Goal: Navigation & Orientation: Find specific page/section

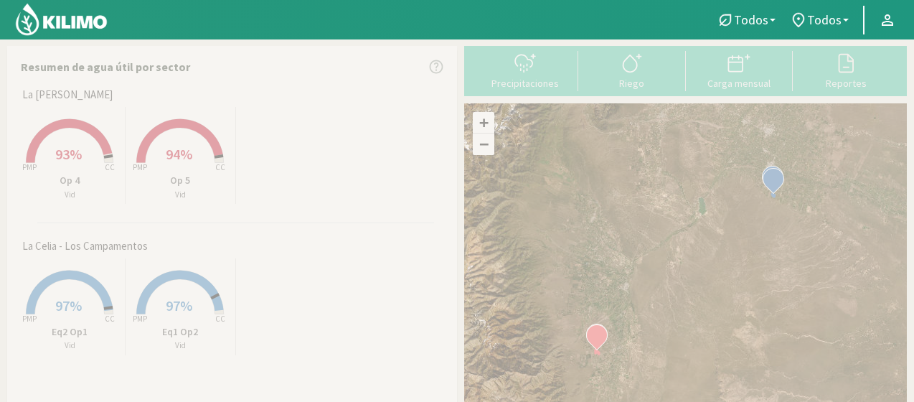
click at [93, 136] on icon at bounding box center [70, 141] width 86 height 44
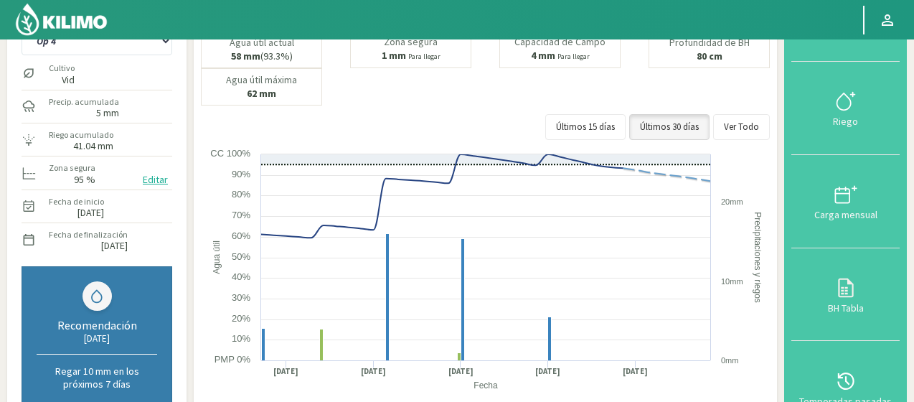
scroll to position [62, 0]
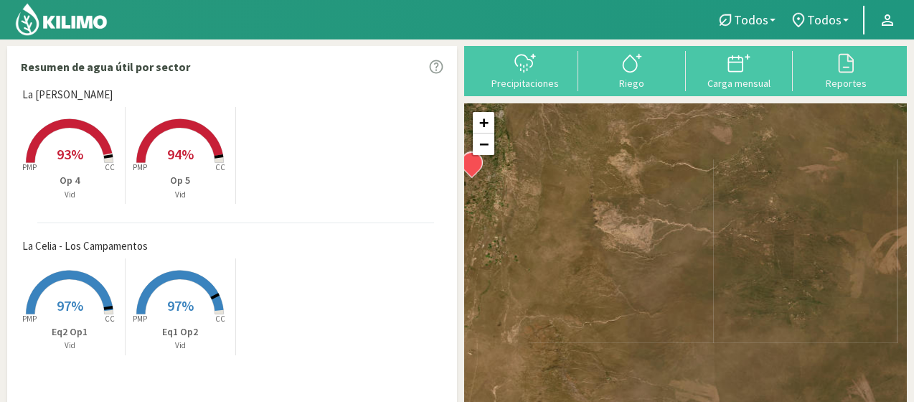
drag, startPoint x: 729, startPoint y: 194, endPoint x: 605, endPoint y: 429, distance: 266.0
click at [605, 401] on html "Todos Todos Vid Todos Todos La [PERSON_NAME] - Altamira La [PERSON_NAME] - Los …" at bounding box center [457, 201] width 914 height 402
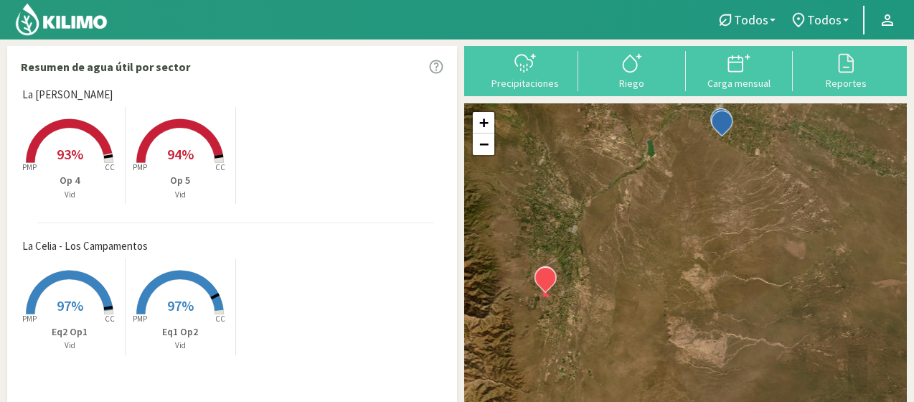
drag, startPoint x: 623, startPoint y: 235, endPoint x: 700, endPoint y: 356, distance: 143.8
click at [700, 356] on div "+ − Leaflet | © Esri" at bounding box center [685, 272] width 443 height 339
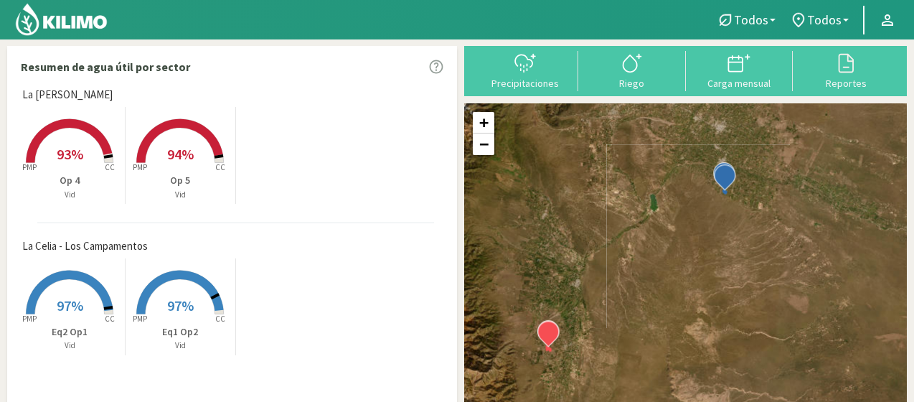
drag, startPoint x: 634, startPoint y: 269, endPoint x: 640, endPoint y: 327, distance: 58.4
click at [640, 327] on div "+ − Leaflet | © Esri" at bounding box center [685, 272] width 443 height 339
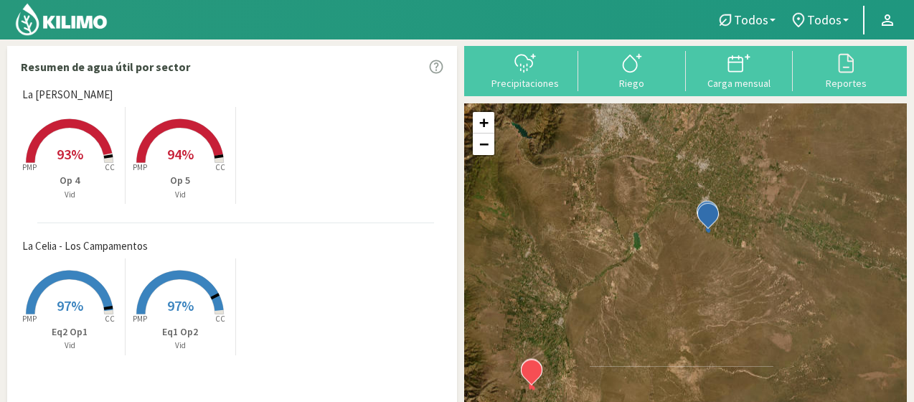
drag, startPoint x: 666, startPoint y: 223, endPoint x: 648, endPoint y: 275, distance: 54.4
click at [648, 275] on div "+ − Leaflet | © Esri" at bounding box center [685, 272] width 443 height 339
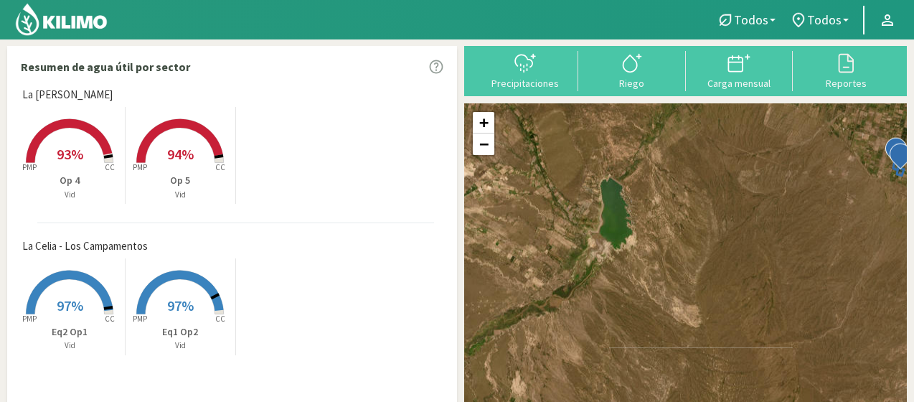
drag, startPoint x: 678, startPoint y: 191, endPoint x: 730, endPoint y: 242, distance: 72.5
click at [730, 242] on div "+ − Leaflet | © Esri" at bounding box center [685, 272] width 443 height 339
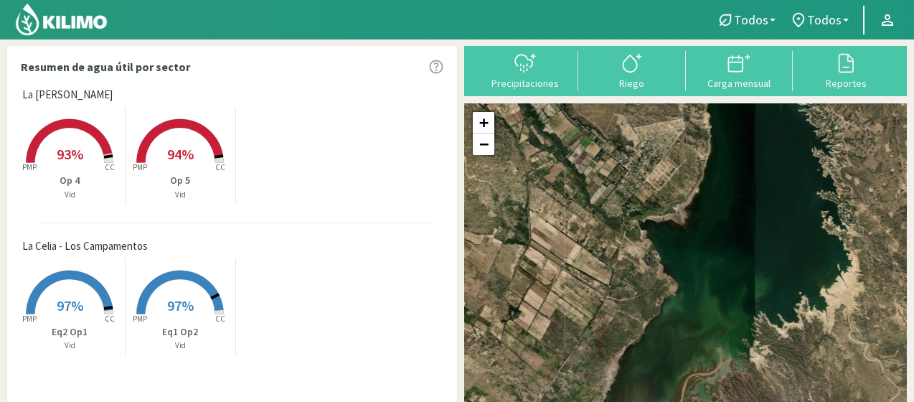
drag, startPoint x: 751, startPoint y: 219, endPoint x: 916, endPoint y: 228, distance: 165.2
click at [914, 227] on html "Todos Todos Vid Todos Todos La [PERSON_NAME] - Altamira La [PERSON_NAME] - Los …" at bounding box center [457, 201] width 914 height 402
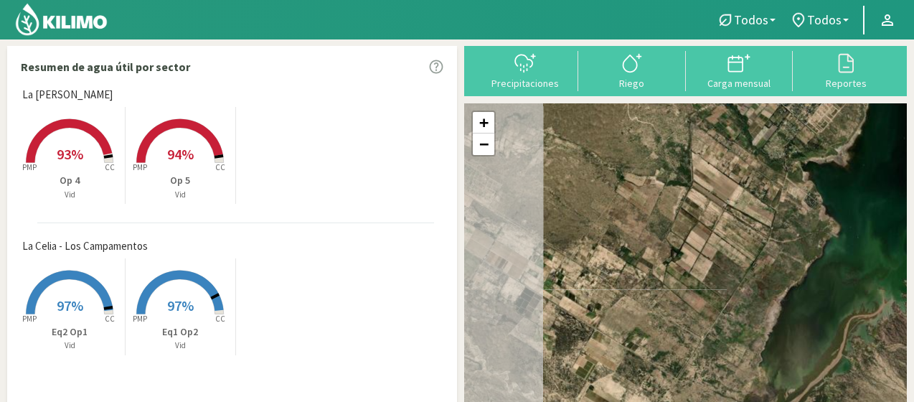
drag, startPoint x: 727, startPoint y: 233, endPoint x: 888, endPoint y: 174, distance: 171.1
click at [888, 174] on div "+ − Leaflet | © Esri" at bounding box center [685, 272] width 443 height 339
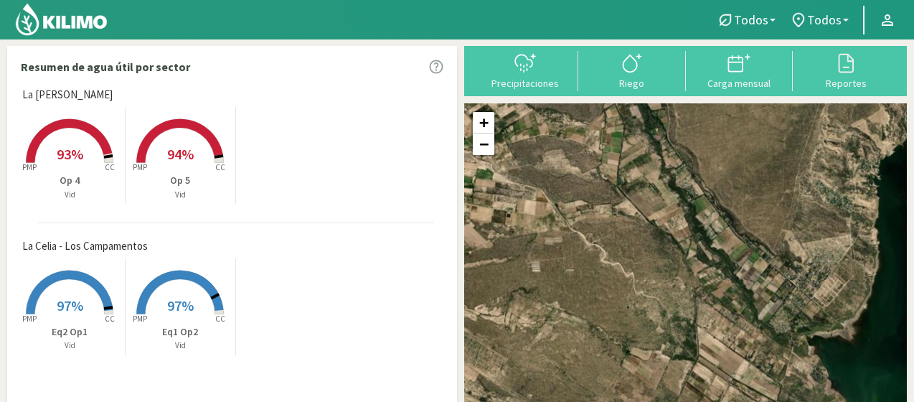
drag, startPoint x: 766, startPoint y: 217, endPoint x: 771, endPoint y: 372, distance: 155.7
click at [771, 401] on div "+ − Leaflet | © Esri" at bounding box center [685, 272] width 443 height 339
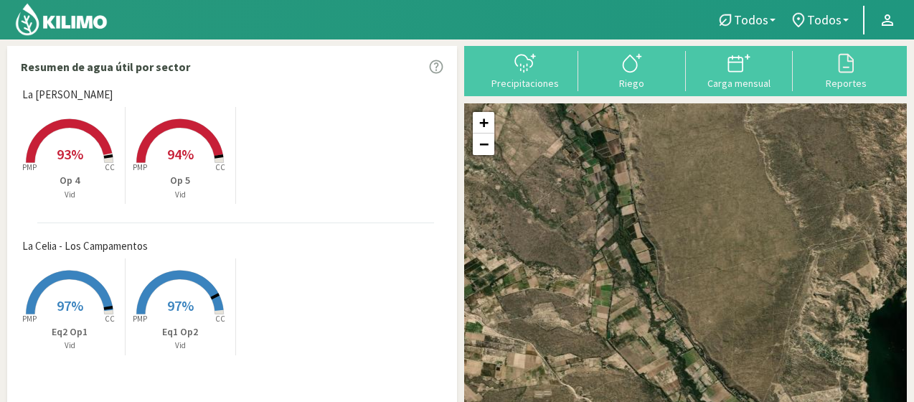
drag, startPoint x: 762, startPoint y: 242, endPoint x: 753, endPoint y: 391, distance: 149.4
click at [753, 391] on div "+ − Leaflet | © Esri" at bounding box center [685, 272] width 443 height 339
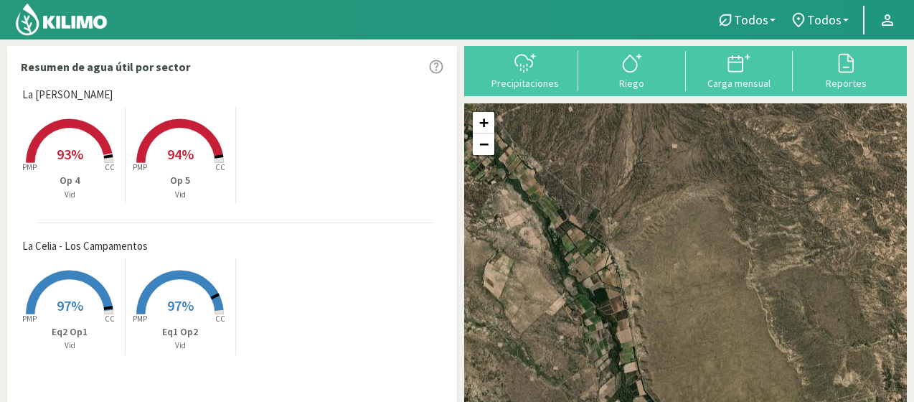
drag, startPoint x: 690, startPoint y: 256, endPoint x: 691, endPoint y: 415, distance: 159.2
click at [691, 401] on html "Todos Todos Vid Todos Todos La [PERSON_NAME] - Altamira La [PERSON_NAME] - Los …" at bounding box center [457, 201] width 914 height 402
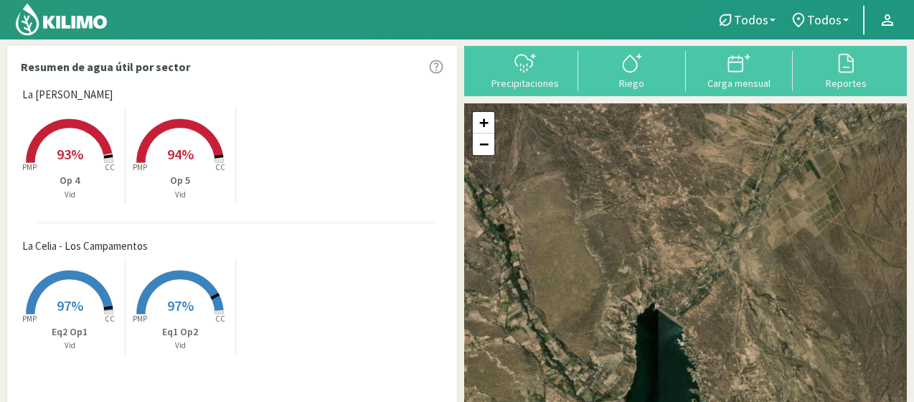
drag, startPoint x: 710, startPoint y: 310, endPoint x: 600, endPoint y: 259, distance: 121.6
click at [600, 259] on div "+ − Leaflet | © Esri" at bounding box center [685, 272] width 443 height 339
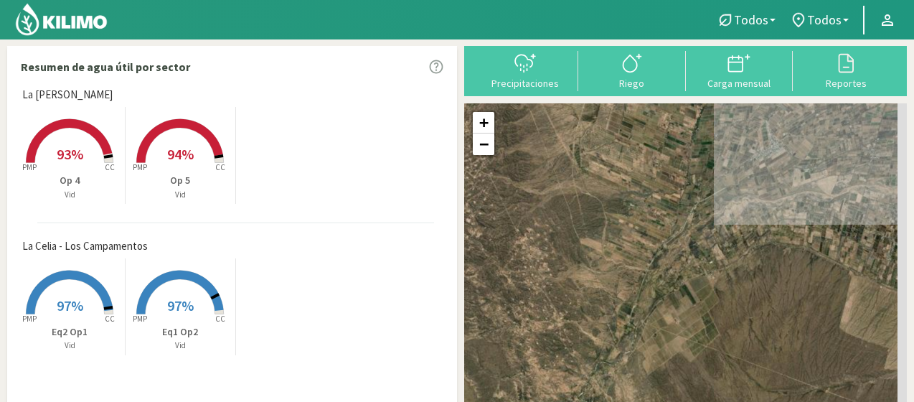
drag, startPoint x: 772, startPoint y: 244, endPoint x: 647, endPoint y: 369, distance: 176.5
click at [644, 373] on div "+ − Leaflet | © Esri" at bounding box center [685, 272] width 443 height 339
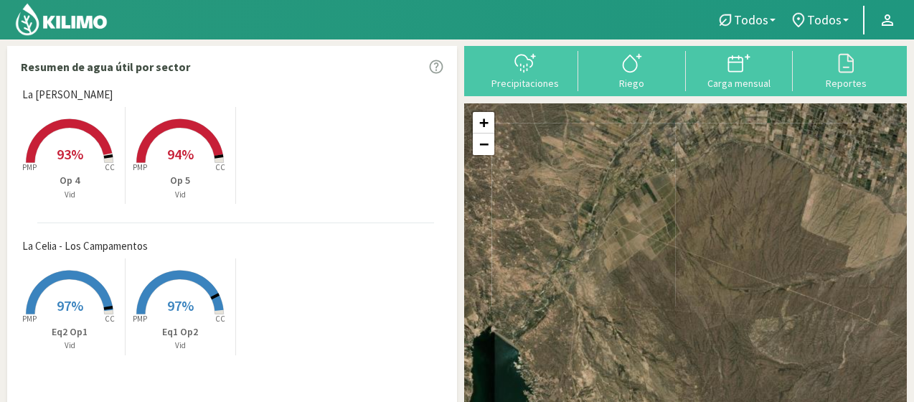
drag, startPoint x: 778, startPoint y: 267, endPoint x: 738, endPoint y: 166, distance: 108.8
click at [739, 166] on div "+ − Leaflet | © Esri" at bounding box center [685, 272] width 443 height 339
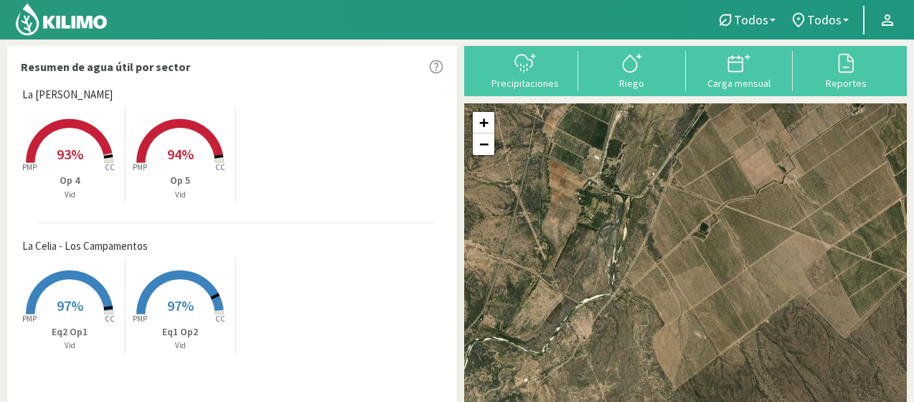
drag, startPoint x: 689, startPoint y: 227, endPoint x: 805, endPoint y: 207, distance: 117.9
click at [805, 207] on div "+ − Leaflet | © Esri" at bounding box center [685, 272] width 443 height 339
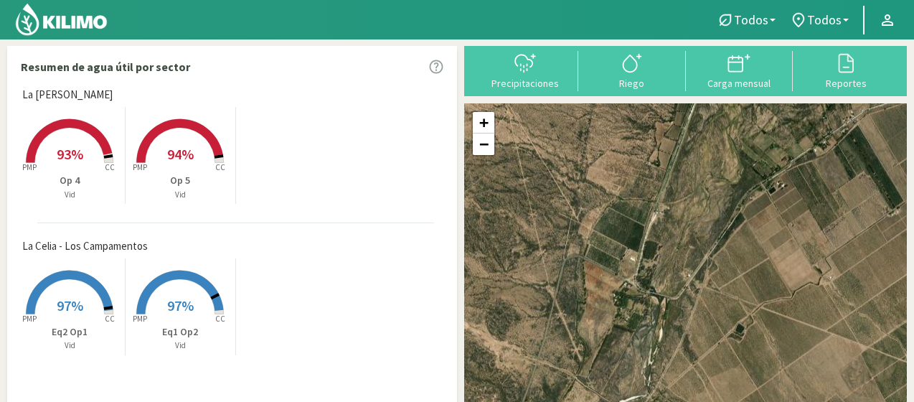
drag, startPoint x: 683, startPoint y: 252, endPoint x: 721, endPoint y: 354, distance: 108.7
click at [721, 354] on div "+ − Leaflet | © Esri" at bounding box center [685, 272] width 443 height 339
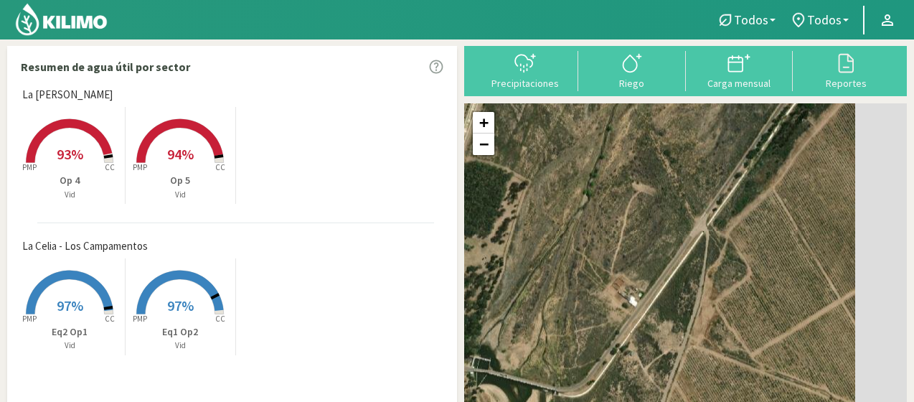
drag, startPoint x: 810, startPoint y: 222, endPoint x: 671, endPoint y: 388, distance: 216.9
click at [671, 388] on div "+ − Leaflet | © Esri" at bounding box center [685, 272] width 443 height 339
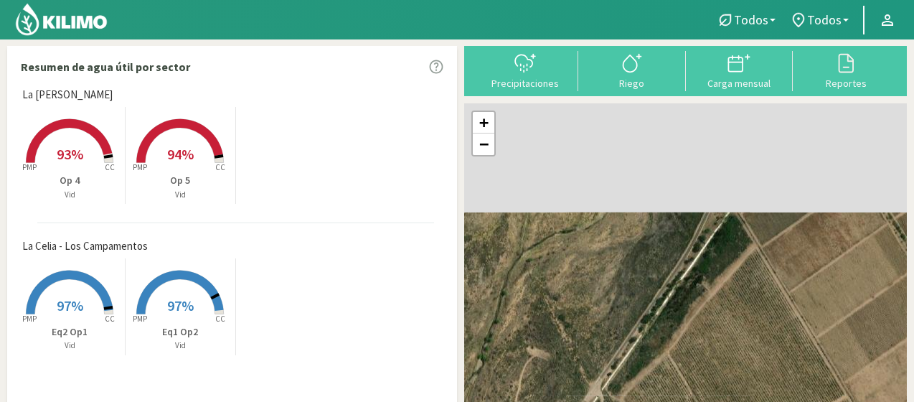
drag, startPoint x: 793, startPoint y: 200, endPoint x: 704, endPoint y: 369, distance: 191.5
click at [704, 369] on div "+ − Leaflet | © Esri" at bounding box center [685, 272] width 443 height 339
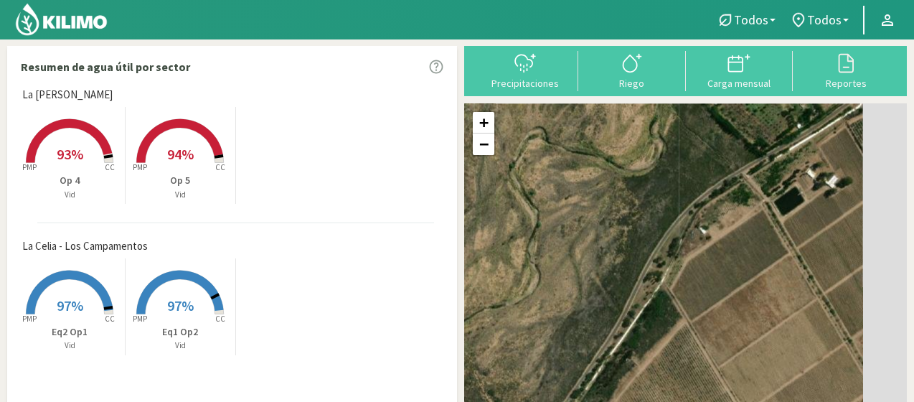
drag, startPoint x: 824, startPoint y: 252, endPoint x: 676, endPoint y: 361, distance: 184.2
click at [677, 360] on div "+ − Leaflet | © Esri" at bounding box center [685, 272] width 443 height 339
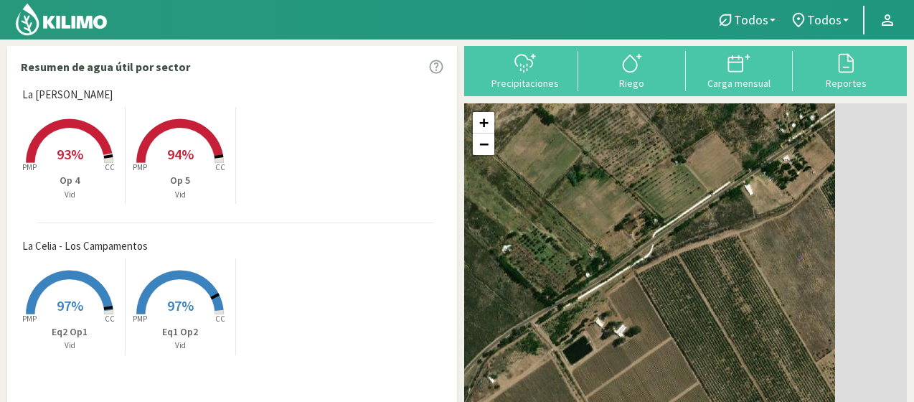
drag, startPoint x: 796, startPoint y: 264, endPoint x: 647, endPoint y: 361, distance: 177.8
click at [648, 361] on div "+ − Leaflet | © Esri" at bounding box center [685, 272] width 443 height 339
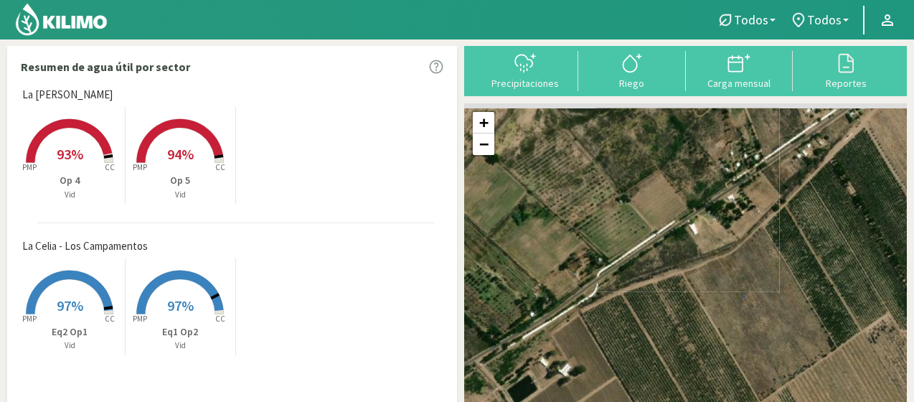
drag, startPoint x: 818, startPoint y: 217, endPoint x: 633, endPoint y: 351, distance: 228.0
click at [657, 336] on div "+ − Leaflet | © Esri" at bounding box center [685, 272] width 443 height 339
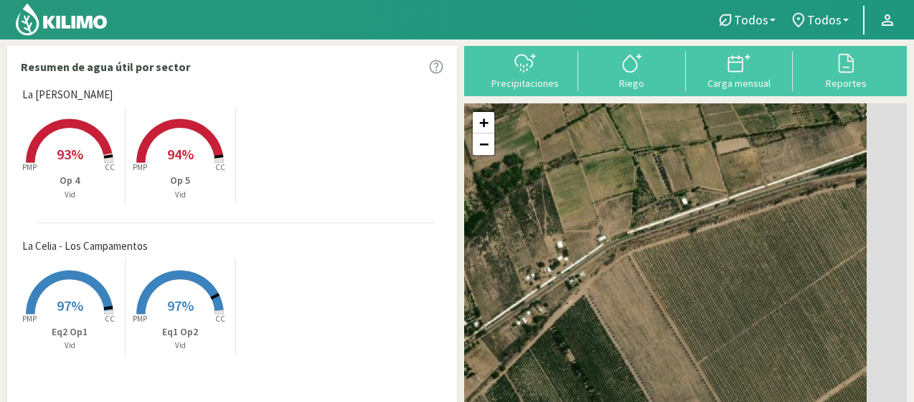
drag, startPoint x: 777, startPoint y: 268, endPoint x: 625, endPoint y: 339, distance: 167.5
click at [625, 339] on div "+ − Leaflet | © Esri" at bounding box center [685, 272] width 443 height 339
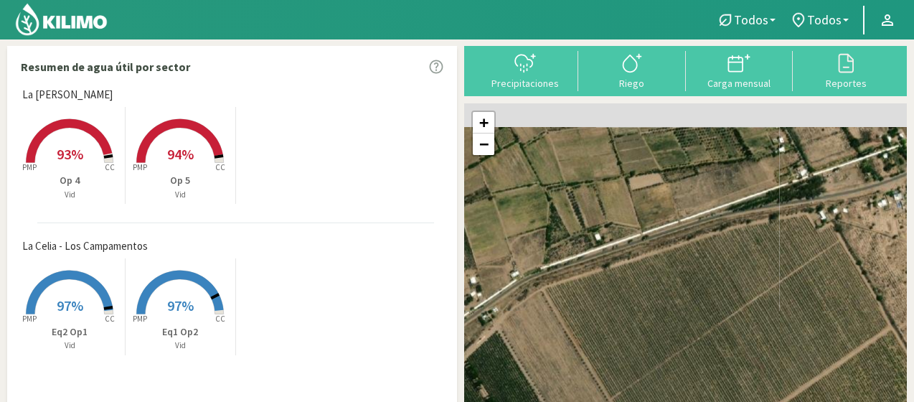
drag, startPoint x: 818, startPoint y: 249, endPoint x: 612, endPoint y: 319, distance: 217.5
click at [617, 318] on div "+ − Leaflet | © Esri" at bounding box center [685, 272] width 443 height 339
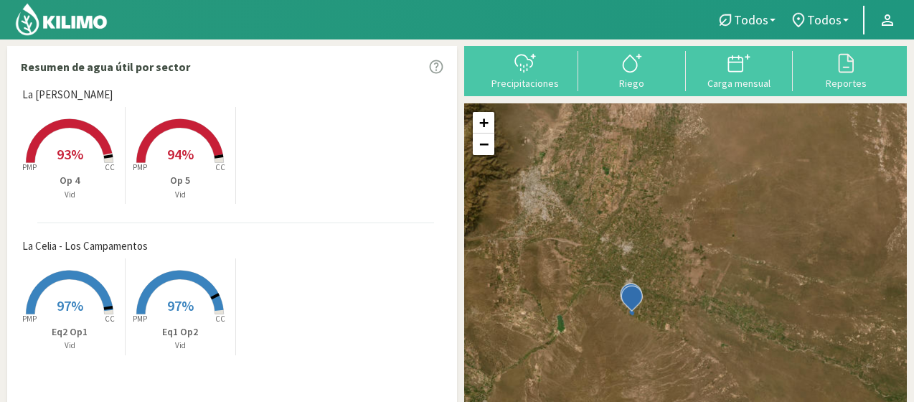
drag, startPoint x: 734, startPoint y: 204, endPoint x: 598, endPoint y: 230, distance: 137.9
click at [598, 230] on div "+ − Leaflet | © Esri" at bounding box center [685, 272] width 443 height 339
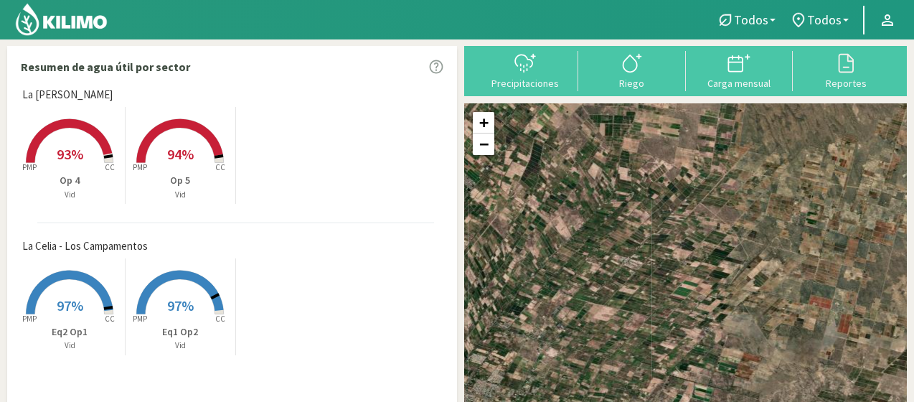
drag, startPoint x: 709, startPoint y: 247, endPoint x: 620, endPoint y: 414, distance: 189.0
click at [620, 401] on html "Todos Todos Vid Todos Todos La [PERSON_NAME] - Altamira La [PERSON_NAME] - Los …" at bounding box center [457, 201] width 914 height 402
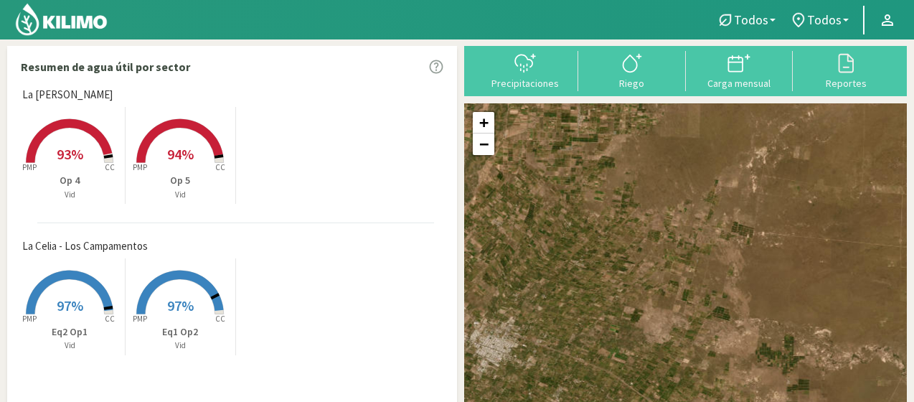
drag, startPoint x: 787, startPoint y: 303, endPoint x: 727, endPoint y: 262, distance: 72.8
click at [727, 262] on div "+ − Leaflet | © Esri" at bounding box center [685, 272] width 443 height 339
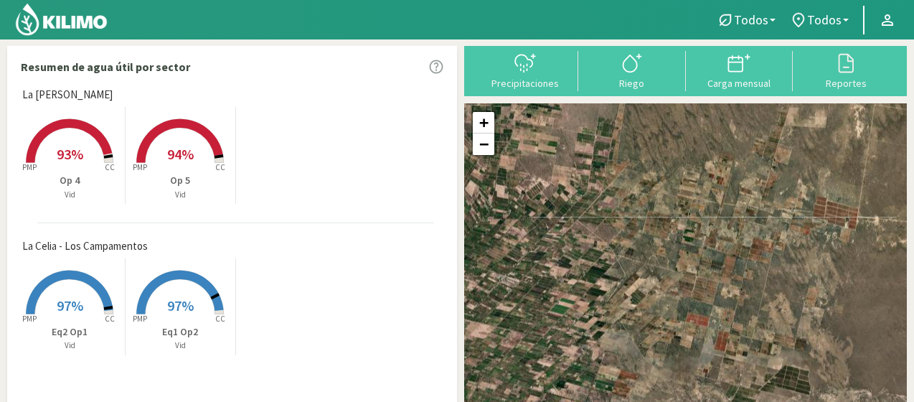
drag, startPoint x: 760, startPoint y: 245, endPoint x: 802, endPoint y: 263, distance: 46.0
click at [802, 263] on div "+ − Leaflet | © Esri" at bounding box center [685, 272] width 443 height 339
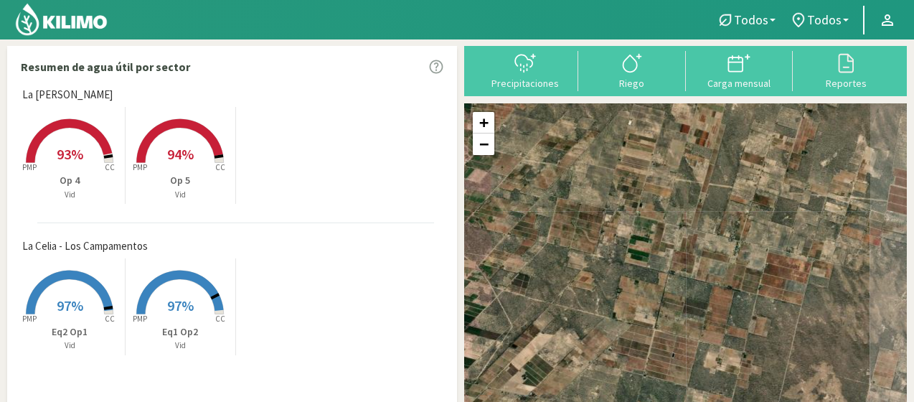
drag, startPoint x: 690, startPoint y: 284, endPoint x: 575, endPoint y: 382, distance: 151.1
click at [575, 382] on div "+ − Leaflet | © Esri" at bounding box center [685, 272] width 443 height 339
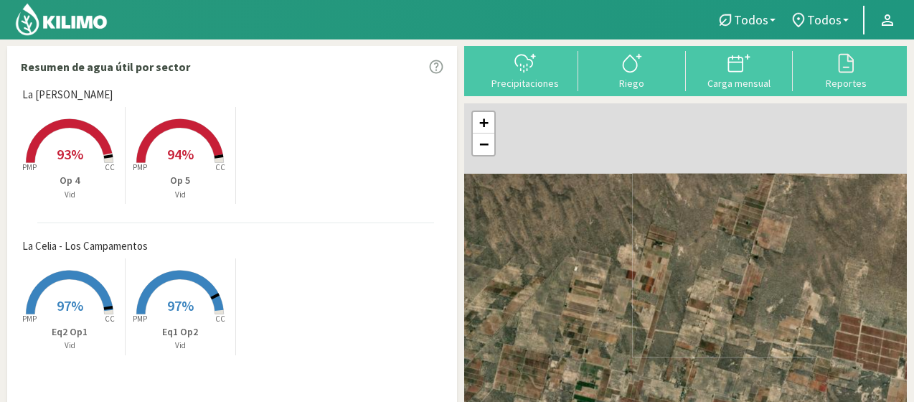
drag, startPoint x: 657, startPoint y: 224, endPoint x: 599, endPoint y: 377, distance: 164.1
click at [599, 377] on div "+ − Leaflet | © Esri" at bounding box center [685, 272] width 443 height 339
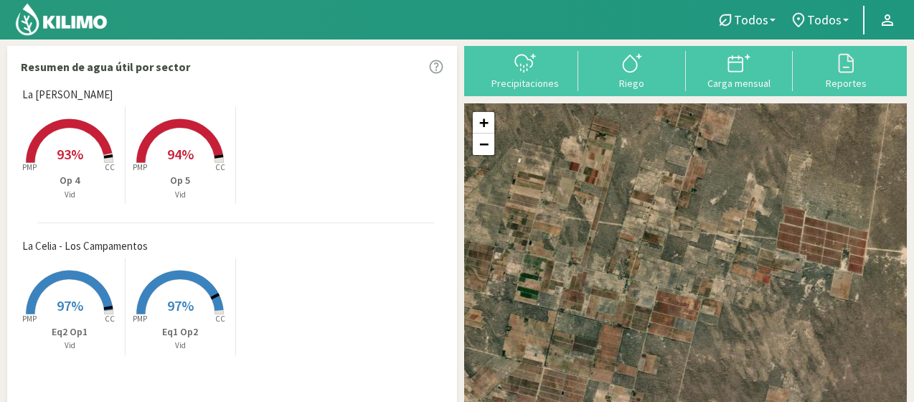
drag, startPoint x: 699, startPoint y: 274, endPoint x: 641, endPoint y: 161, distance: 126.4
click at [641, 161] on div "+ − Leaflet | © Esri" at bounding box center [685, 272] width 443 height 339
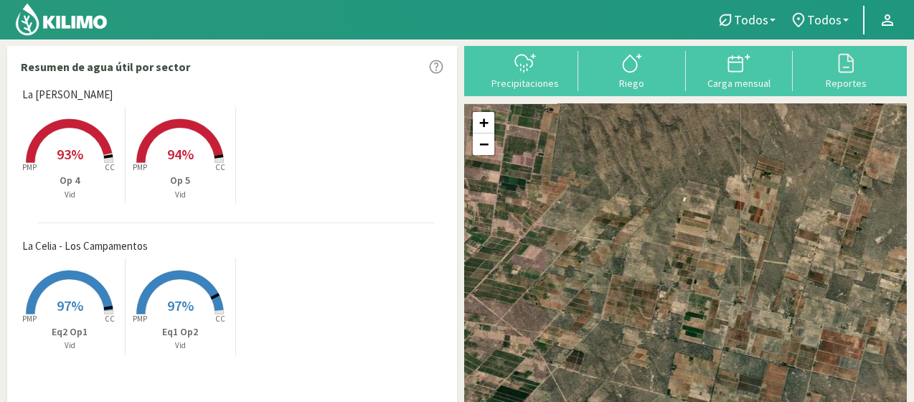
drag, startPoint x: 663, startPoint y: 280, endPoint x: 824, endPoint y: 320, distance: 166.1
click at [832, 319] on div "+ − Leaflet | © Esri" at bounding box center [685, 272] width 443 height 339
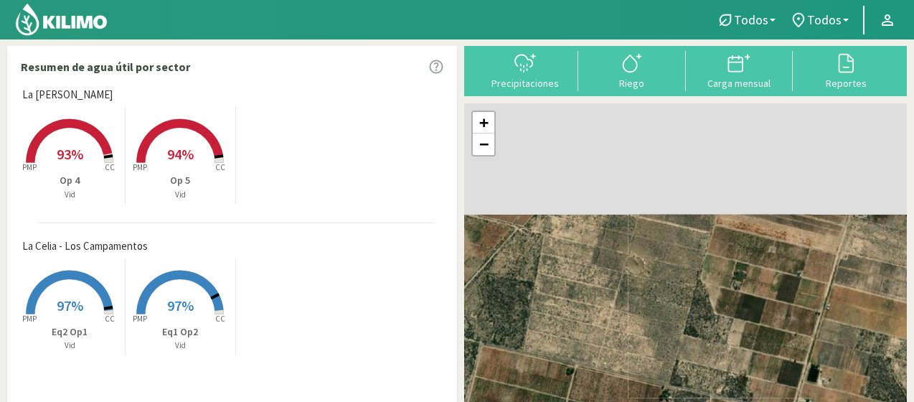
drag, startPoint x: 657, startPoint y: 169, endPoint x: 623, endPoint y: 355, distance: 189.5
click at [623, 355] on div "+ − Leaflet | © Esri" at bounding box center [685, 272] width 443 height 339
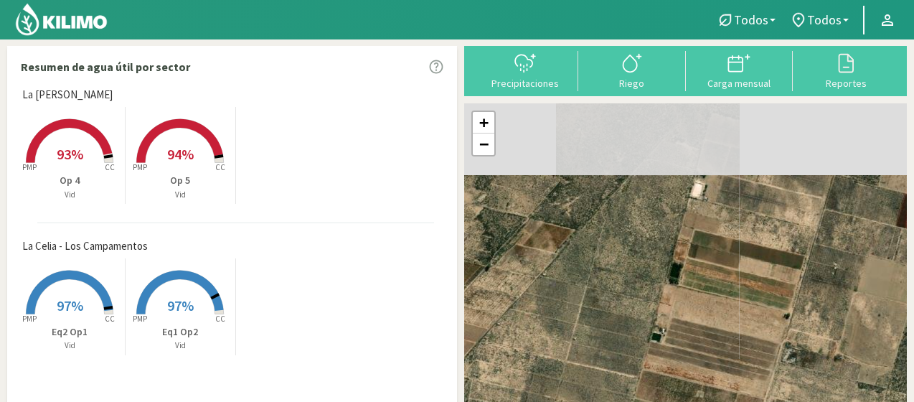
drag, startPoint x: 661, startPoint y: 226, endPoint x: 587, endPoint y: 377, distance: 168.1
click at [587, 377] on div "+ − Leaflet | © Esri" at bounding box center [685, 272] width 443 height 339
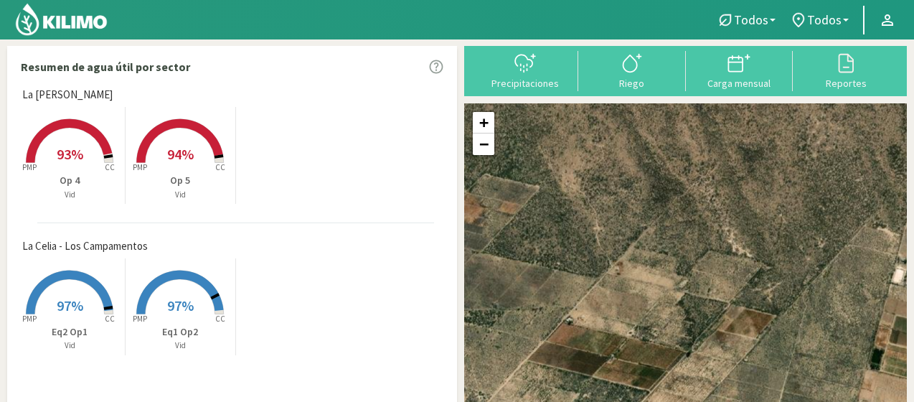
drag, startPoint x: 614, startPoint y: 293, endPoint x: 833, endPoint y: 342, distance: 224.8
click at [833, 342] on div "+ − Leaflet | © Esri" at bounding box center [685, 272] width 443 height 339
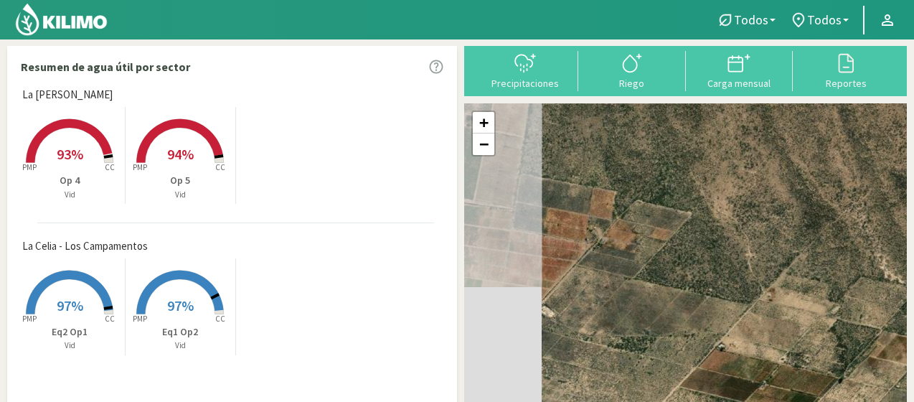
drag, startPoint x: 661, startPoint y: 308, endPoint x: 815, endPoint y: 334, distance: 156.5
click at [815, 334] on div "+ − Leaflet | © Esri" at bounding box center [685, 272] width 443 height 339
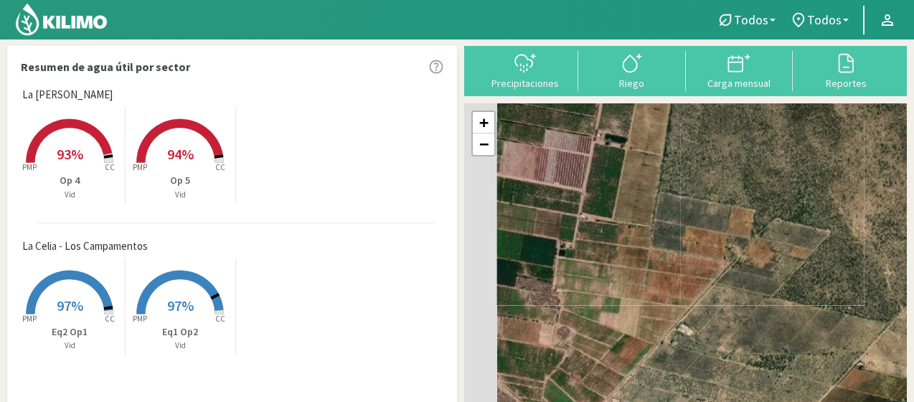
drag, startPoint x: 670, startPoint y: 311, endPoint x: 812, endPoint y: 329, distance: 143.1
click at [812, 329] on div "+ − Leaflet | © Esri" at bounding box center [685, 272] width 443 height 339
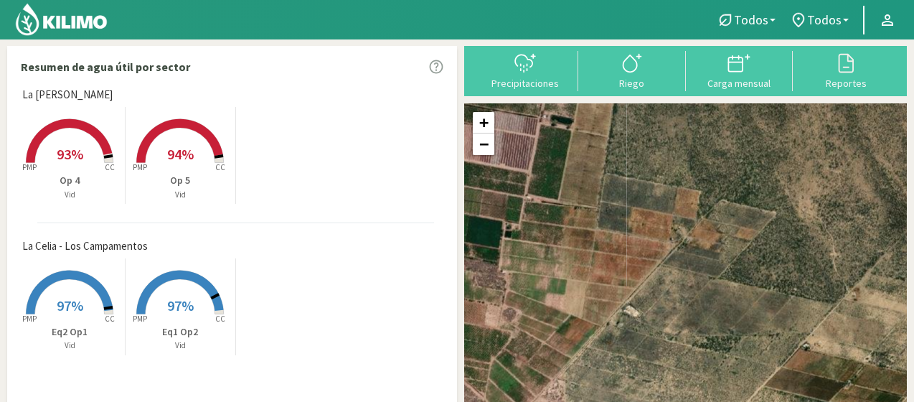
drag, startPoint x: 636, startPoint y: 290, endPoint x: 473, endPoint y: 214, distance: 180.6
click at [492, 237] on div "+ − Leaflet | © Esri" at bounding box center [685, 272] width 443 height 339
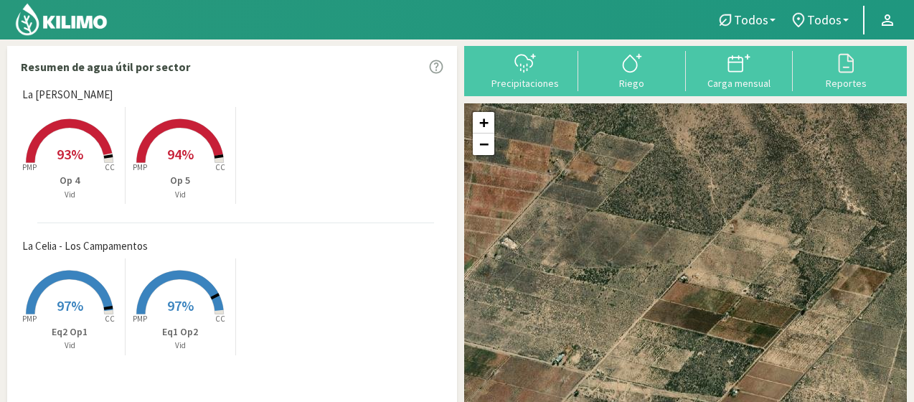
drag, startPoint x: 675, startPoint y: 295, endPoint x: 633, endPoint y: 255, distance: 58.3
click at [633, 255] on div "+ − Leaflet | © Esri" at bounding box center [685, 272] width 443 height 339
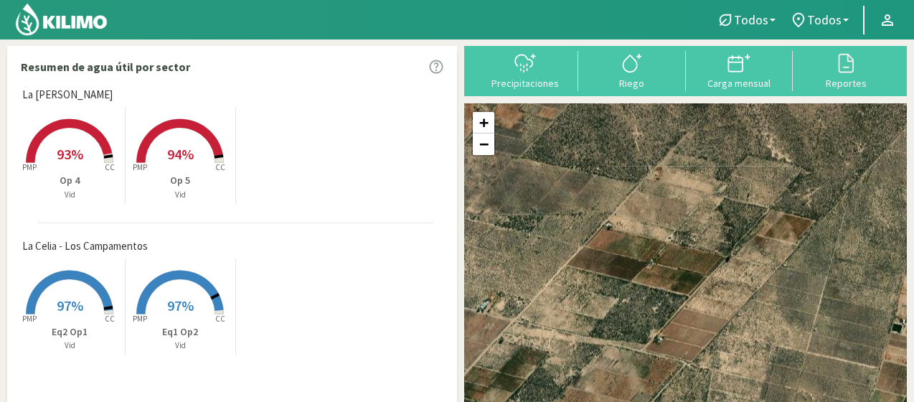
drag, startPoint x: 709, startPoint y: 317, endPoint x: 570, endPoint y: 230, distance: 163.4
click at [572, 232] on div "+ − Leaflet | © Esri" at bounding box center [685, 272] width 443 height 339
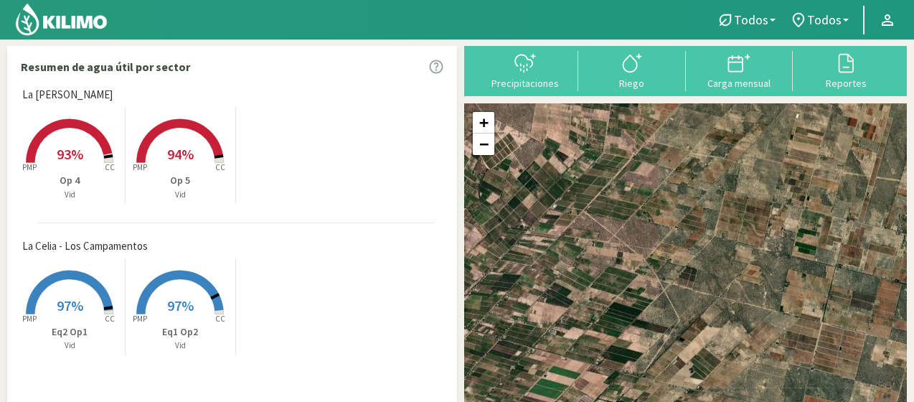
drag, startPoint x: 651, startPoint y: 315, endPoint x: 743, endPoint y: 190, distance: 154.9
click at [743, 190] on div "+ − Leaflet | © Esri" at bounding box center [685, 272] width 443 height 339
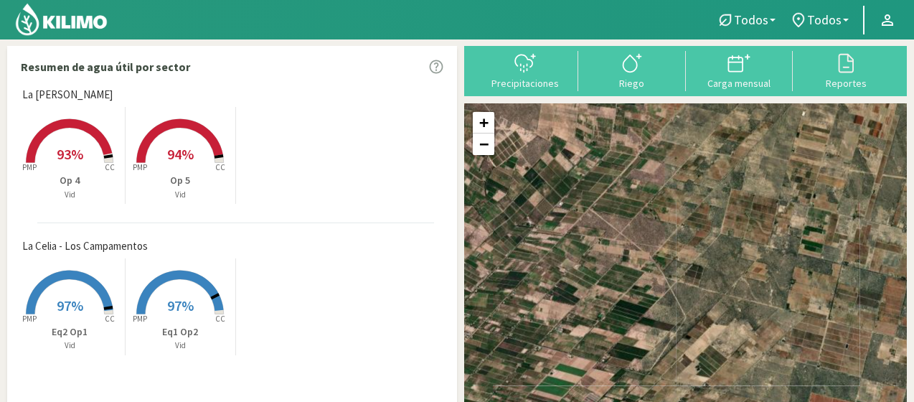
drag, startPoint x: 709, startPoint y: 266, endPoint x: 864, endPoint y: 110, distance: 219.6
click at [851, 128] on div "+ − Leaflet | © Esri" at bounding box center [685, 272] width 443 height 339
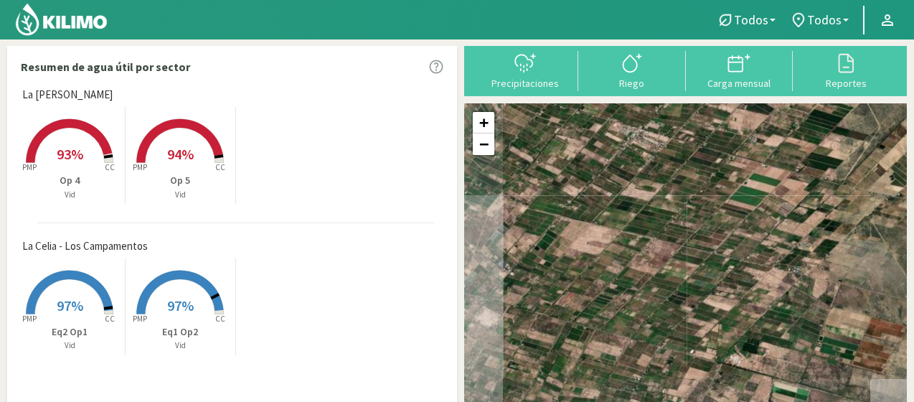
drag, startPoint x: 751, startPoint y: 210, endPoint x: 810, endPoint y: 167, distance: 72.9
click at [797, 183] on div "+ − Leaflet | © Esri" at bounding box center [685, 272] width 443 height 339
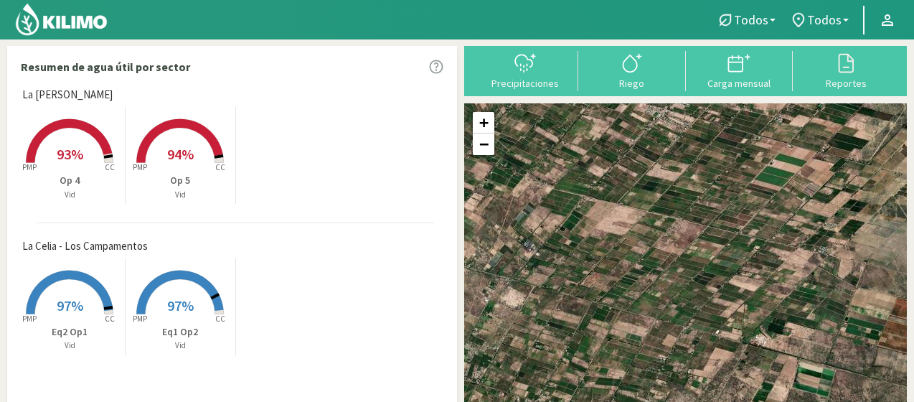
drag, startPoint x: 723, startPoint y: 245, endPoint x: 801, endPoint y: 181, distance: 100.9
click at [801, 181] on div "+ − Leaflet | © Esri" at bounding box center [685, 272] width 443 height 339
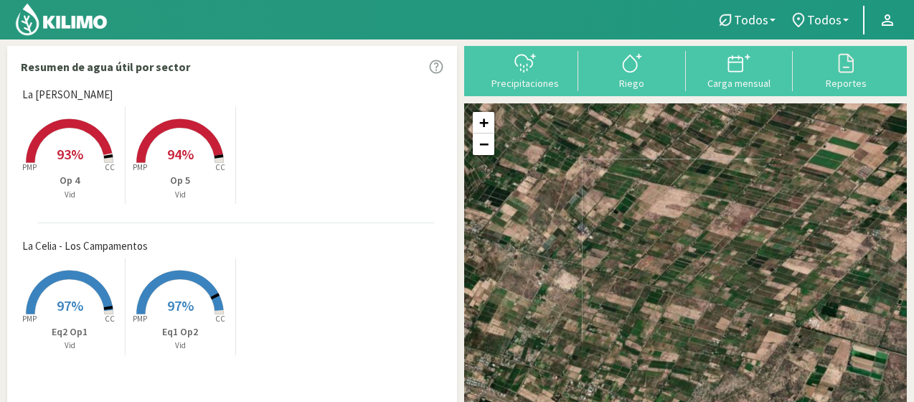
drag, startPoint x: 665, startPoint y: 290, endPoint x: 557, endPoint y: 429, distance: 175.8
click at [557, 401] on html "Todos Todos Vid Todos Todos La [PERSON_NAME] - Altamira La [PERSON_NAME] - Los …" at bounding box center [457, 201] width 914 height 402
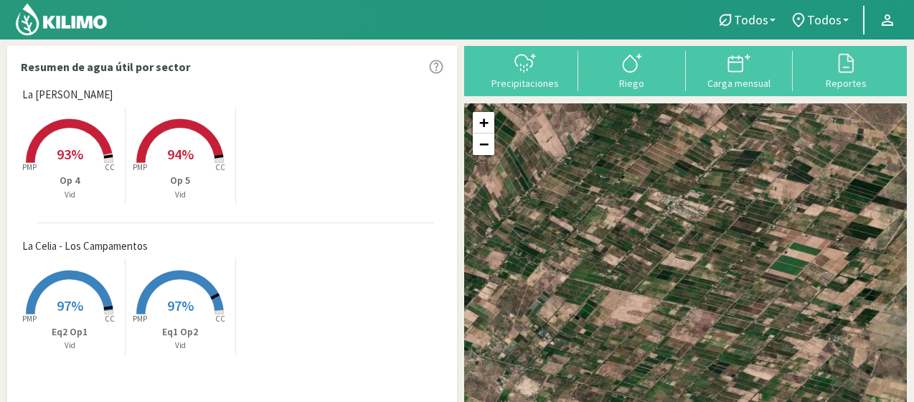
drag, startPoint x: 640, startPoint y: 306, endPoint x: 601, endPoint y: 414, distance: 114.3
click at [601, 401] on html "Todos Todos Vid Todos Todos La [PERSON_NAME] - Altamira La [PERSON_NAME] - Los …" at bounding box center [457, 201] width 914 height 402
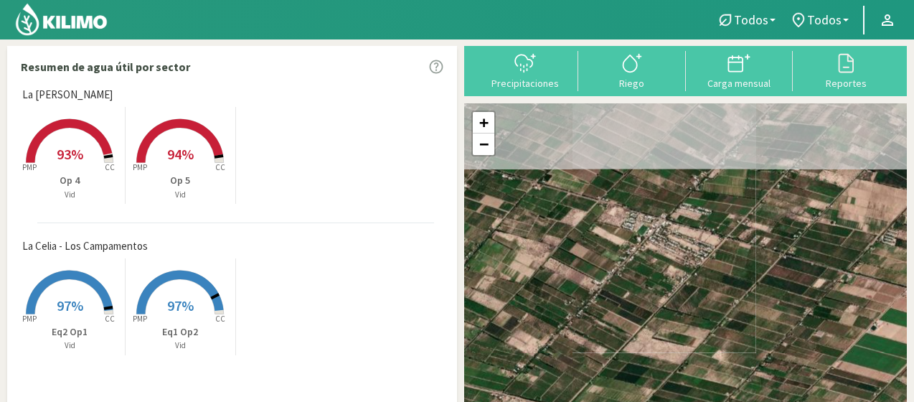
drag, startPoint x: 722, startPoint y: 226, endPoint x: 657, endPoint y: 366, distance: 154.7
click at [657, 366] on div "+ − Leaflet | © Esri" at bounding box center [685, 272] width 443 height 339
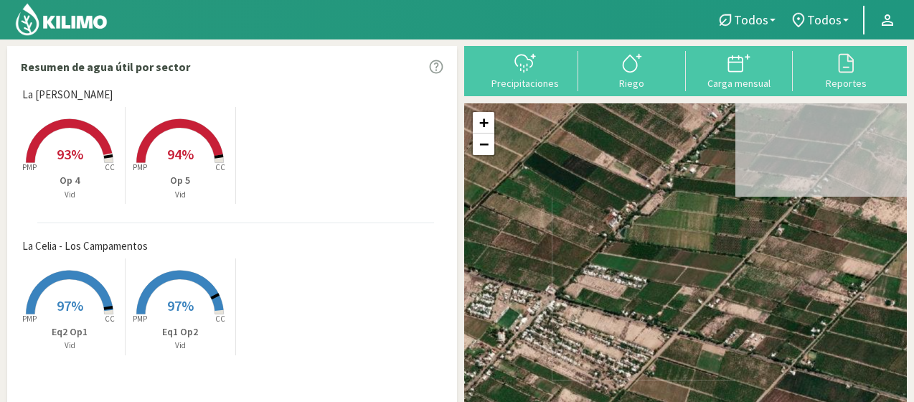
drag, startPoint x: 753, startPoint y: 199, endPoint x: 644, endPoint y: 331, distance: 171.2
click at [641, 335] on div "+ − Leaflet | © Esri" at bounding box center [685, 272] width 443 height 339
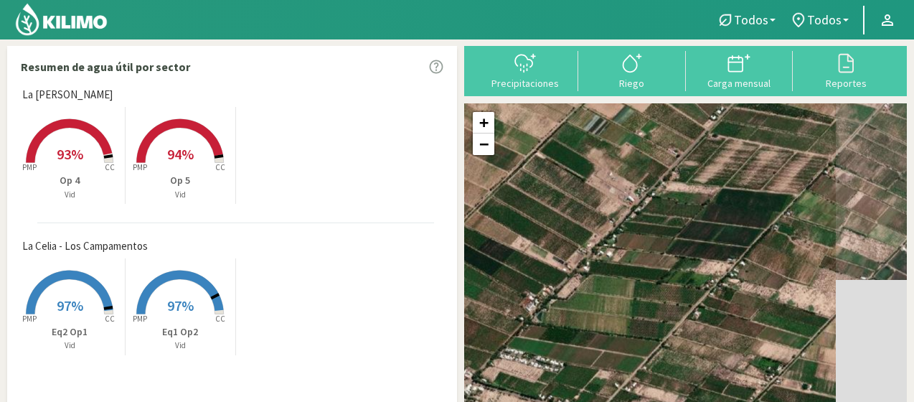
drag, startPoint x: 730, startPoint y: 232, endPoint x: 643, endPoint y: 321, distance: 124.8
click at [643, 321] on div "+ − Leaflet | © Esri" at bounding box center [685, 272] width 443 height 339
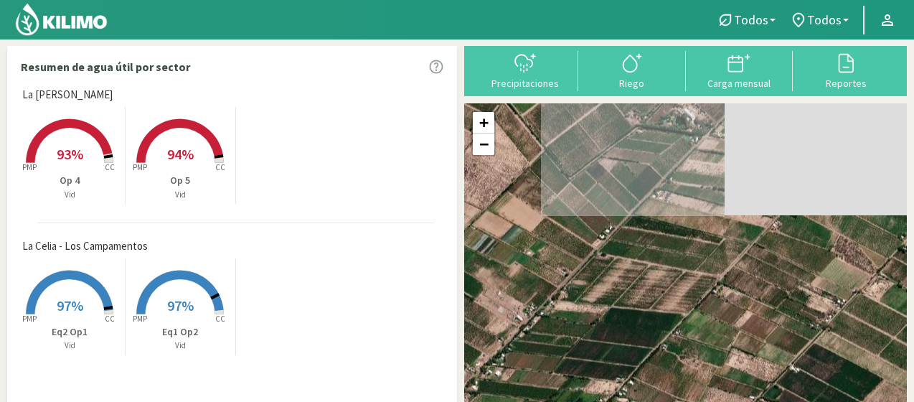
drag, startPoint x: 753, startPoint y: 217, endPoint x: 640, endPoint y: 339, distance: 166.0
click at [640, 339] on div "+ − Leaflet | © Esri" at bounding box center [685, 272] width 443 height 339
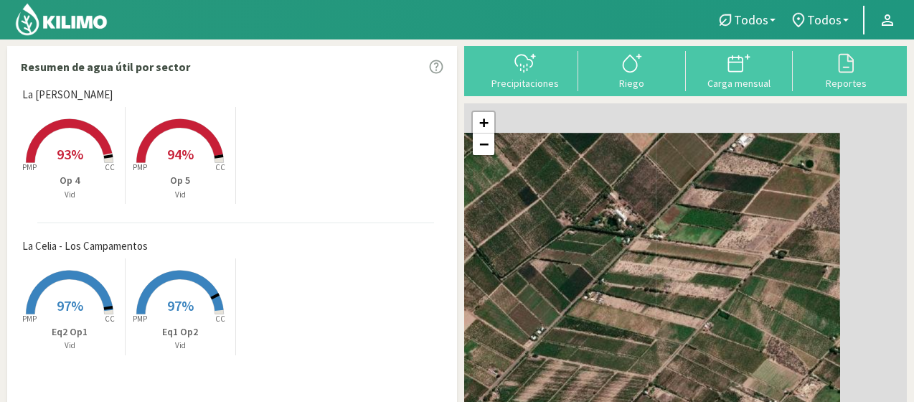
drag, startPoint x: 714, startPoint y: 243, endPoint x: 641, endPoint y: 347, distance: 126.7
click at [641, 347] on div "+ − Leaflet | © Esri" at bounding box center [685, 272] width 443 height 339
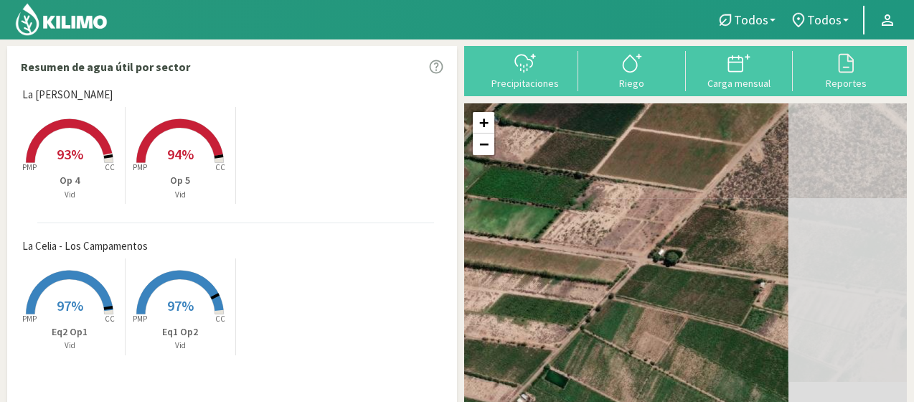
drag, startPoint x: 696, startPoint y: 278, endPoint x: 519, endPoint y: 268, distance: 177.4
click at [519, 268] on div "+ − Leaflet | © Esri" at bounding box center [685, 272] width 443 height 339
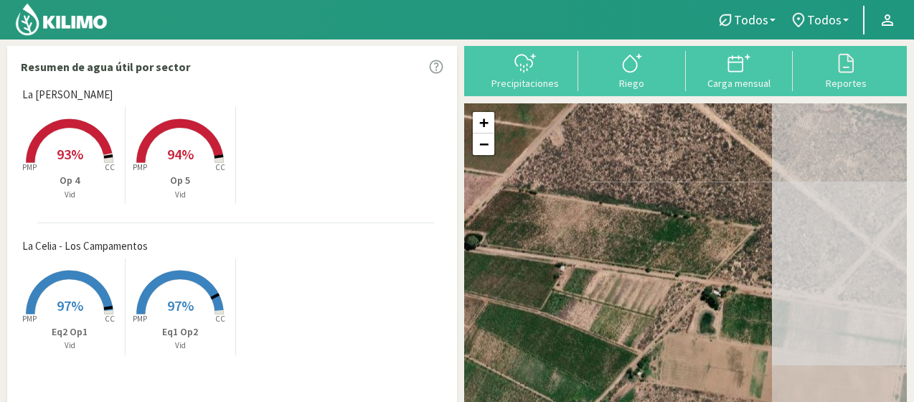
drag, startPoint x: 708, startPoint y: 278, endPoint x: 521, endPoint y: 262, distance: 187.1
click at [521, 262] on div "+ − Leaflet | © Esri" at bounding box center [685, 272] width 443 height 339
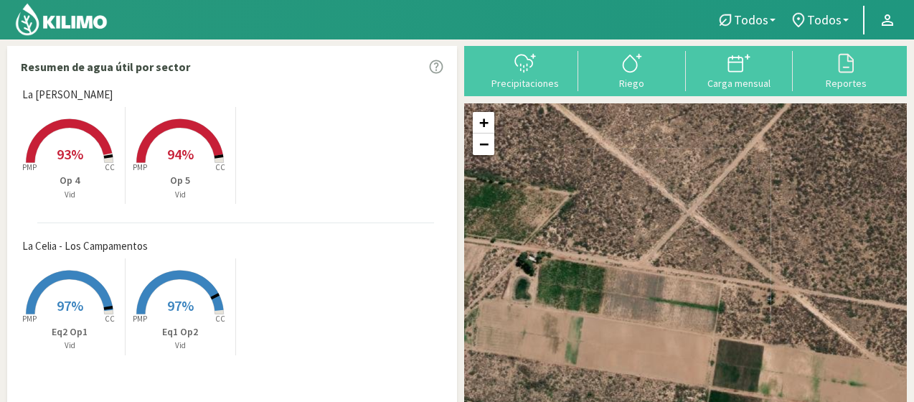
drag, startPoint x: 772, startPoint y: 324, endPoint x: 578, endPoint y: 290, distance: 196.6
click at [578, 290] on div "+ − Leaflet | © Esri" at bounding box center [685, 272] width 443 height 339
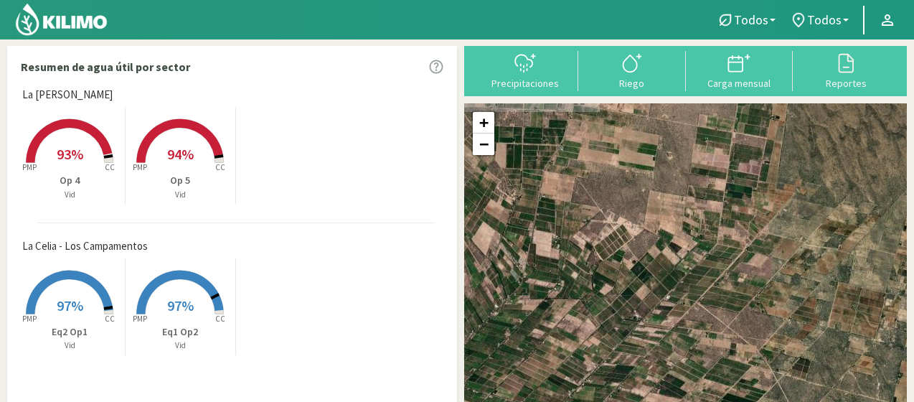
drag, startPoint x: 844, startPoint y: 249, endPoint x: 755, endPoint y: 340, distance: 127.3
click at [755, 340] on div "+ − Leaflet | © Esri" at bounding box center [685, 272] width 443 height 339
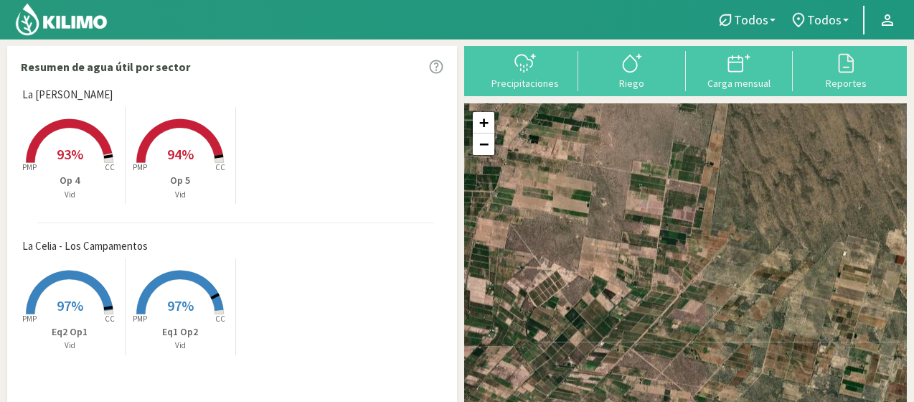
drag, startPoint x: 823, startPoint y: 255, endPoint x: 754, endPoint y: 301, distance: 82.6
click at [754, 301] on div "+ − Leaflet | © Esri" at bounding box center [685, 272] width 443 height 339
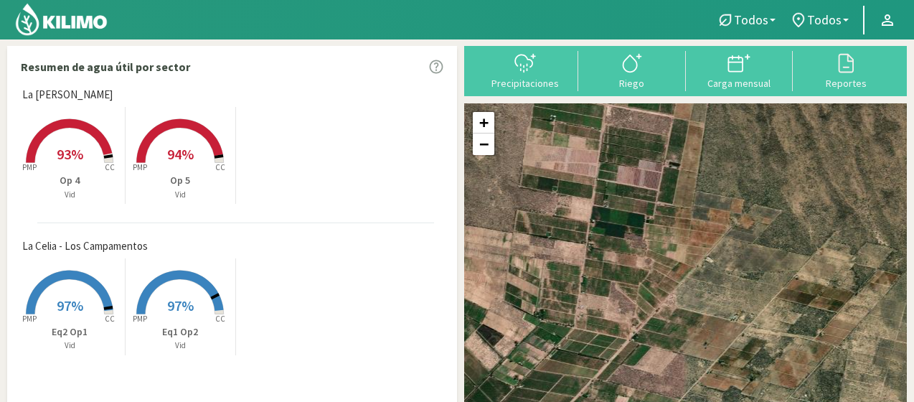
drag, startPoint x: 824, startPoint y: 209, endPoint x: 847, endPoint y: 280, distance: 74.6
click at [847, 280] on div "+ − Leaflet | © Esri" at bounding box center [685, 272] width 443 height 339
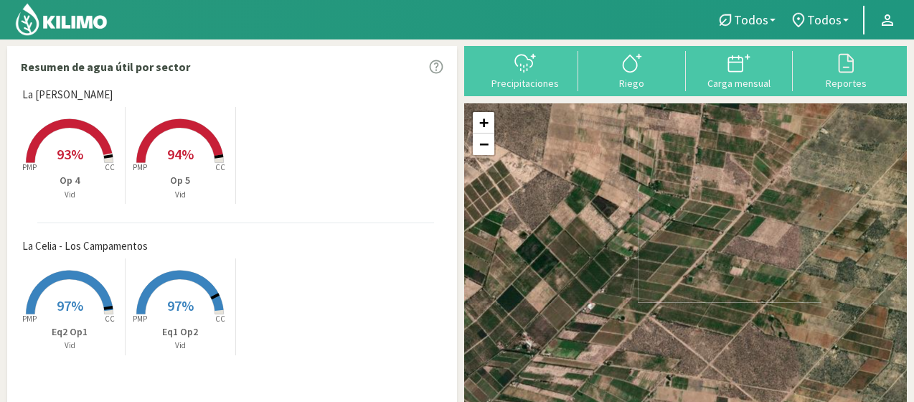
drag, startPoint x: 734, startPoint y: 283, endPoint x: 862, endPoint y: 145, distance: 188.3
click at [856, 150] on div "+ − Leaflet | © Esri" at bounding box center [685, 272] width 443 height 339
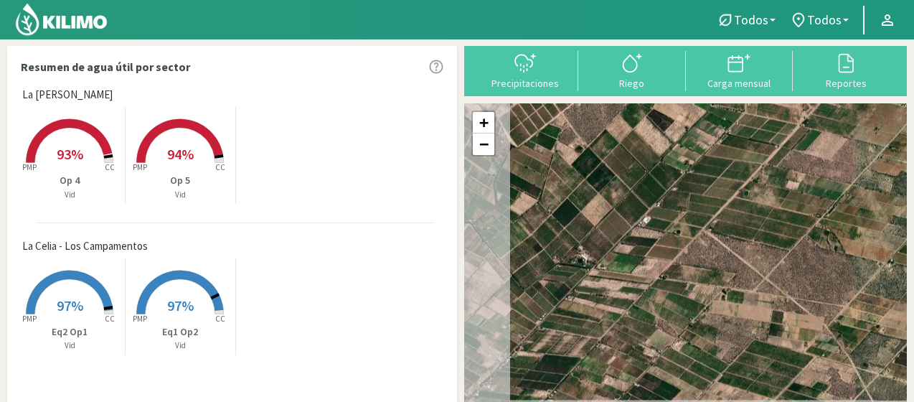
drag, startPoint x: 786, startPoint y: 268, endPoint x: 848, endPoint y: 170, distance: 115.4
click at [848, 170] on div "+ − Leaflet | © Esri" at bounding box center [685, 272] width 443 height 339
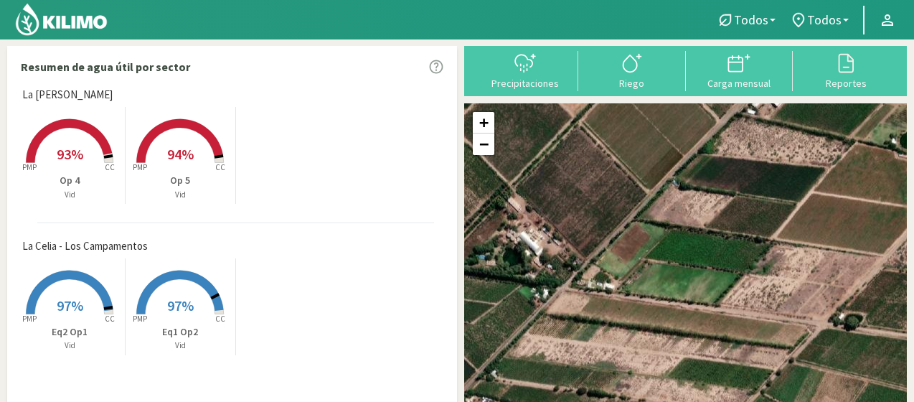
drag, startPoint x: 618, startPoint y: 268, endPoint x: 762, endPoint y: 283, distance: 144.3
click at [762, 283] on div "+ − Leaflet | © Esri" at bounding box center [685, 272] width 443 height 339
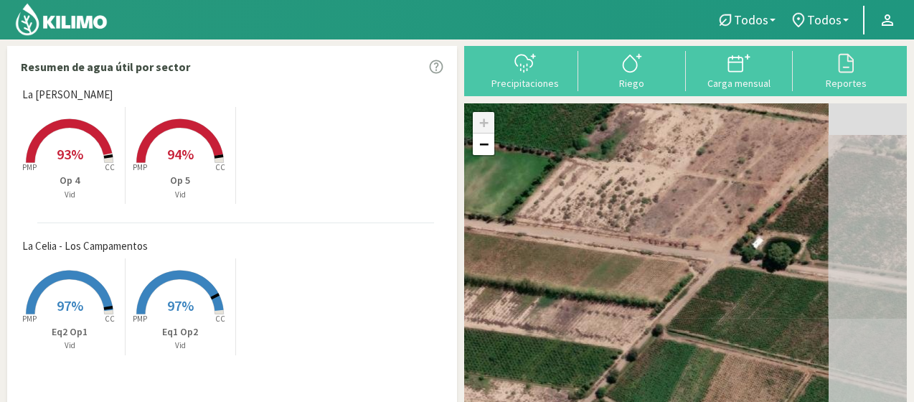
drag, startPoint x: 678, startPoint y: 269, endPoint x: 441, endPoint y: 181, distance: 253.0
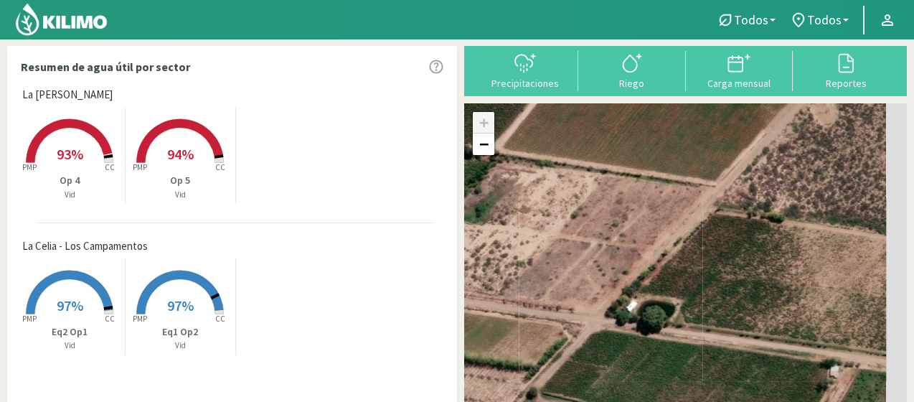
drag, startPoint x: 831, startPoint y: 301, endPoint x: 683, endPoint y: 390, distance: 173.4
click at [683, 390] on div "+ − Leaflet | © Esri" at bounding box center [685, 272] width 443 height 339
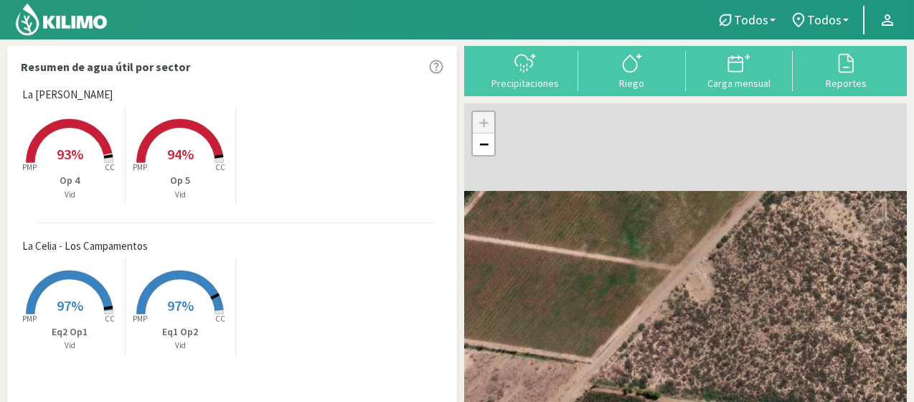
drag, startPoint x: 846, startPoint y: 219, endPoint x: 746, endPoint y: 361, distance: 174.1
click at [733, 379] on div "+ − Leaflet | © Esri" at bounding box center [685, 272] width 443 height 339
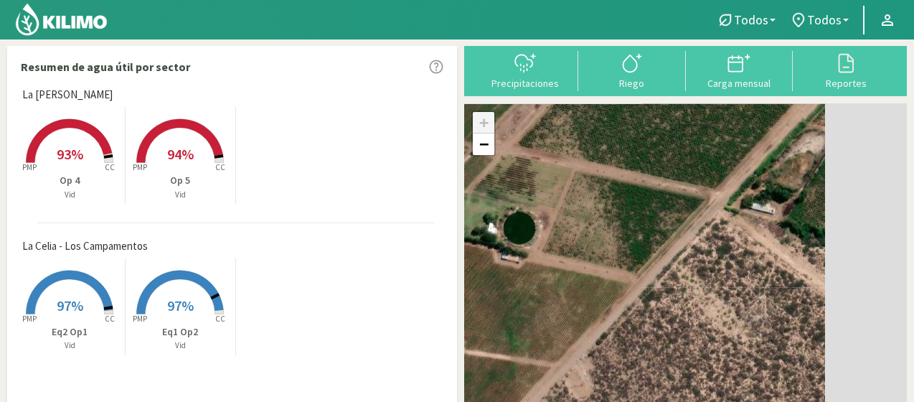
drag, startPoint x: 875, startPoint y: 257, endPoint x: 754, endPoint y: 349, distance: 151.5
click at [754, 349] on div "+ − Leaflet | © Esri" at bounding box center [685, 272] width 443 height 339
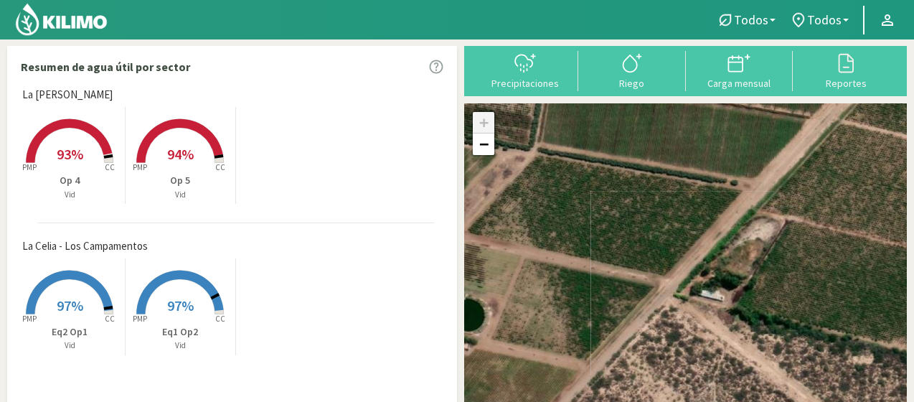
drag, startPoint x: 825, startPoint y: 232, endPoint x: 748, endPoint y: 361, distance: 150.2
click at [748, 361] on div "+ − Leaflet | © Esri" at bounding box center [685, 272] width 443 height 339
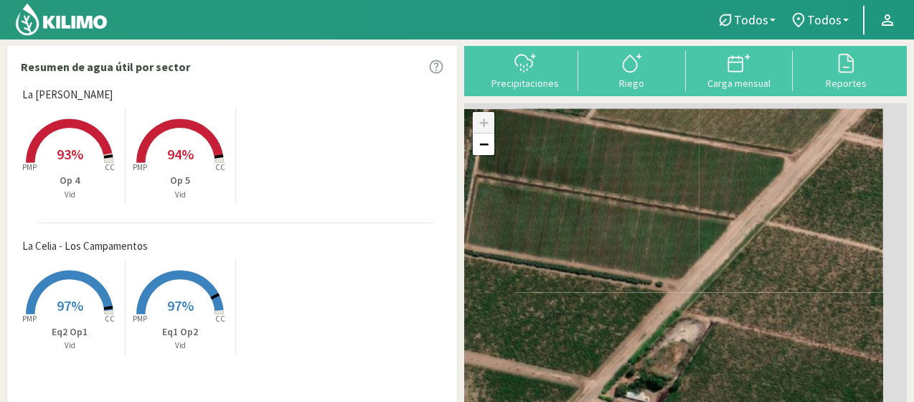
drag, startPoint x: 839, startPoint y: 241, endPoint x: 722, endPoint y: 384, distance: 184.9
click at [727, 379] on div "+ − Leaflet | © Esri" at bounding box center [685, 272] width 443 height 339
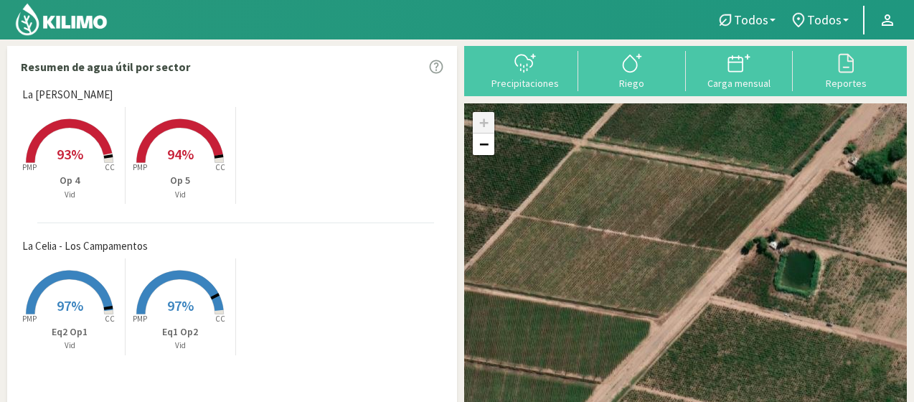
drag, startPoint x: 838, startPoint y: 240, endPoint x: 722, endPoint y: 363, distance: 168.9
click at [722, 363] on div "+ − Leaflet | © Esri" at bounding box center [685, 272] width 443 height 339
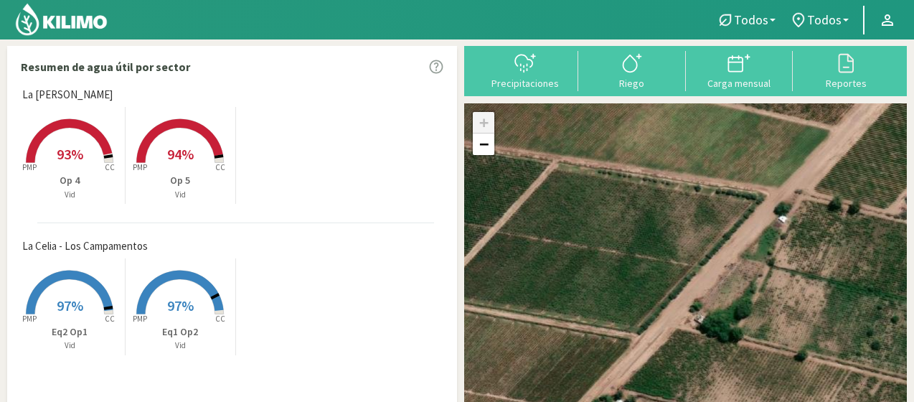
drag, startPoint x: 837, startPoint y: 237, endPoint x: 732, endPoint y: 351, distance: 155.3
click at [732, 351] on div "+ − Leaflet | © Esri" at bounding box center [685, 272] width 443 height 339
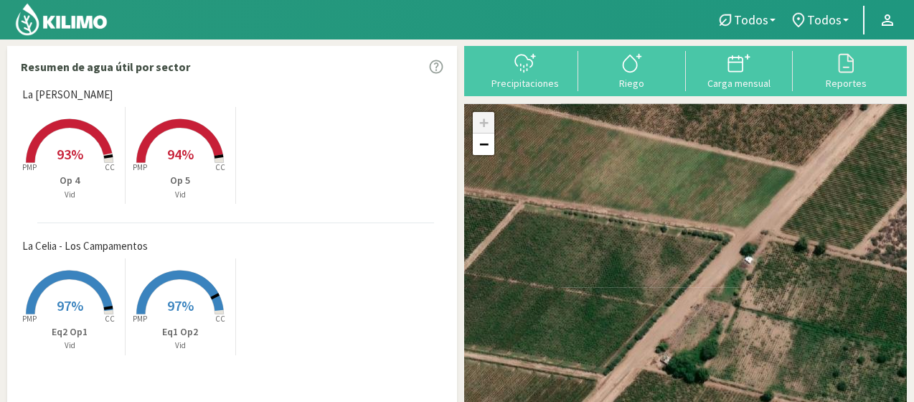
drag, startPoint x: 834, startPoint y: 255, endPoint x: 703, endPoint y: 369, distance: 174.3
click at [711, 365] on div "+ − Leaflet | © Esri" at bounding box center [685, 272] width 443 height 339
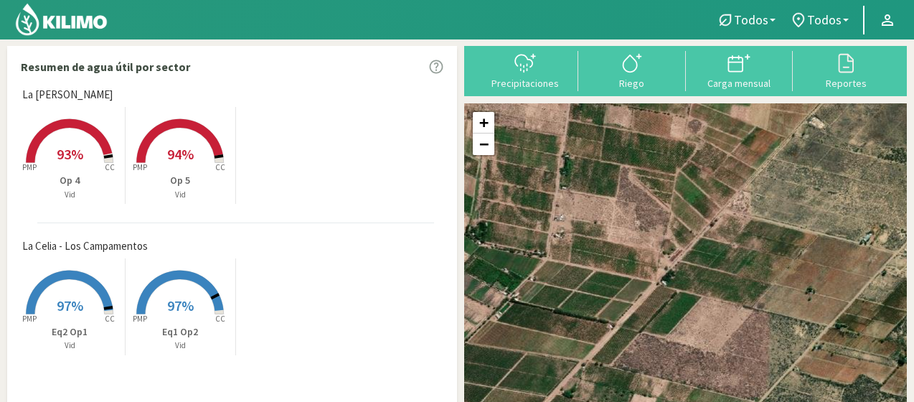
drag, startPoint x: 853, startPoint y: 229, endPoint x: 656, endPoint y: 333, distance: 223.3
click at [656, 333] on div "+ − Leaflet | © Esri" at bounding box center [685, 272] width 443 height 339
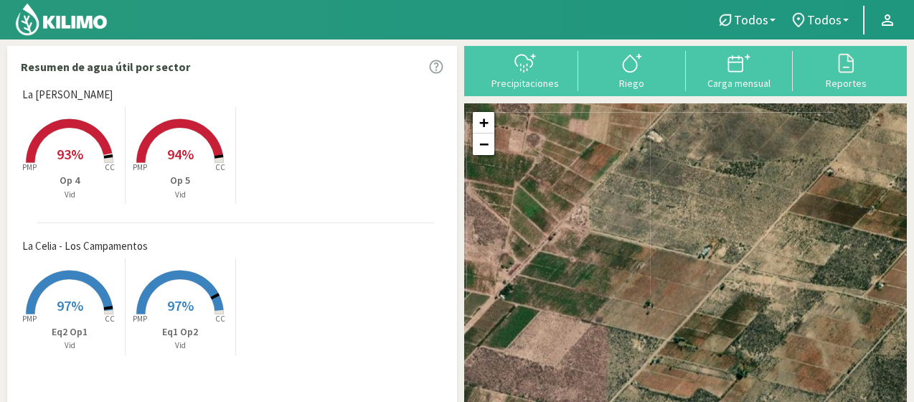
drag, startPoint x: 766, startPoint y: 255, endPoint x: 609, endPoint y: 264, distance: 157.3
click at [609, 264] on div "+ − Leaflet | © Esri" at bounding box center [685, 272] width 443 height 339
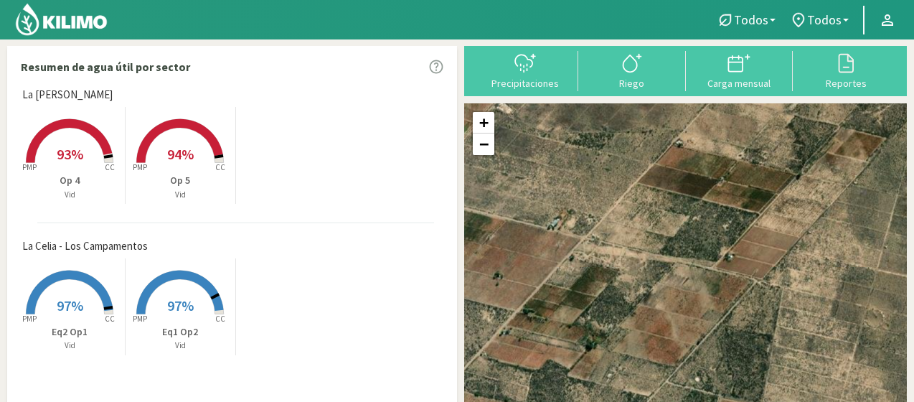
drag, startPoint x: 727, startPoint y: 291, endPoint x: 573, endPoint y: 263, distance: 156.7
click at [573, 263] on div "+ − Leaflet | © Esri" at bounding box center [685, 272] width 443 height 339
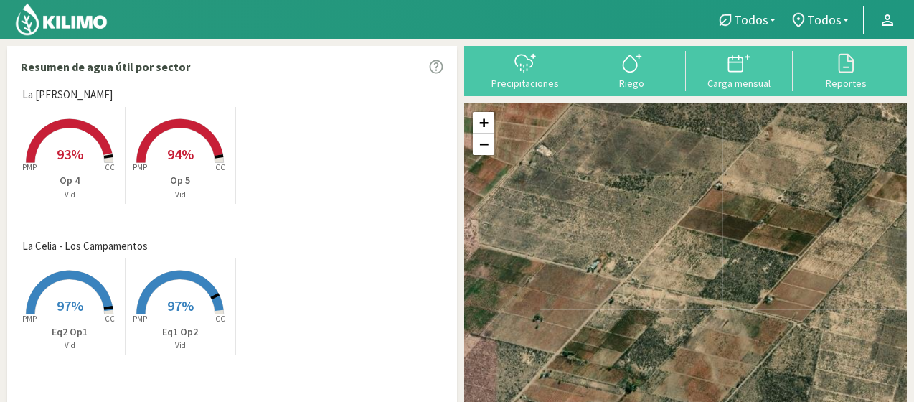
drag, startPoint x: 735, startPoint y: 277, endPoint x: 774, endPoint y: 321, distance: 58.4
click at [774, 321] on div "+ − Leaflet | © Esri" at bounding box center [685, 272] width 443 height 339
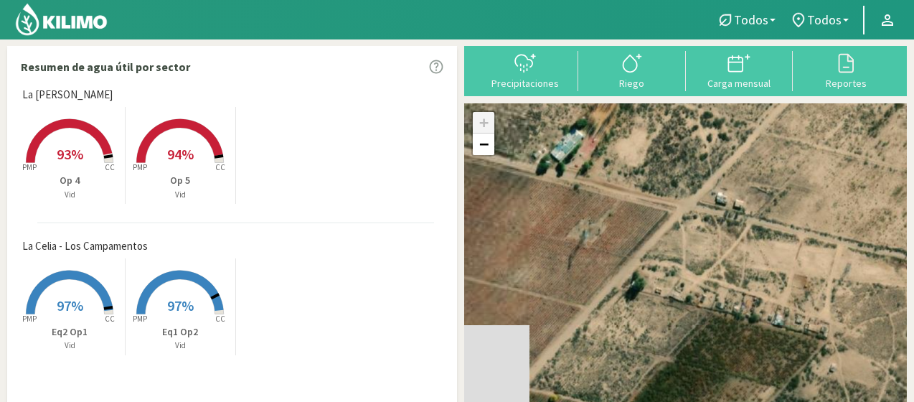
drag, startPoint x: 651, startPoint y: 276, endPoint x: 859, endPoint y: 302, distance: 209.6
click at [859, 302] on div "+ − Leaflet | © Esri" at bounding box center [685, 272] width 443 height 339
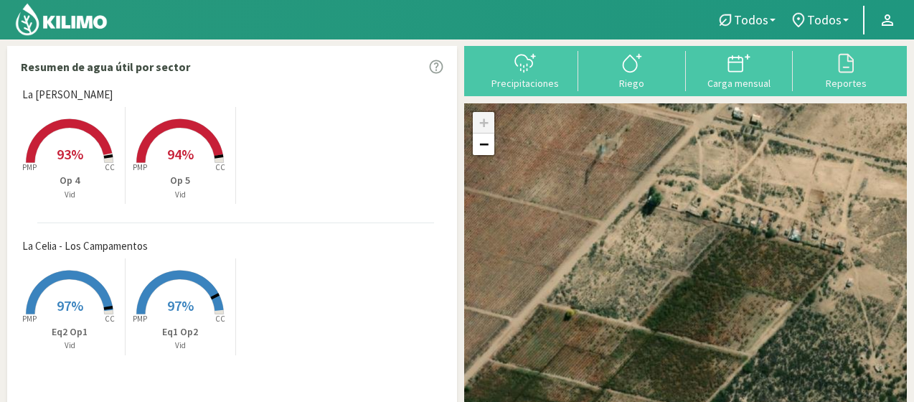
drag, startPoint x: 696, startPoint y: 342, endPoint x: 707, endPoint y: 258, distance: 84.7
click at [707, 258] on div "+ − Leaflet | © Esri" at bounding box center [685, 272] width 443 height 339
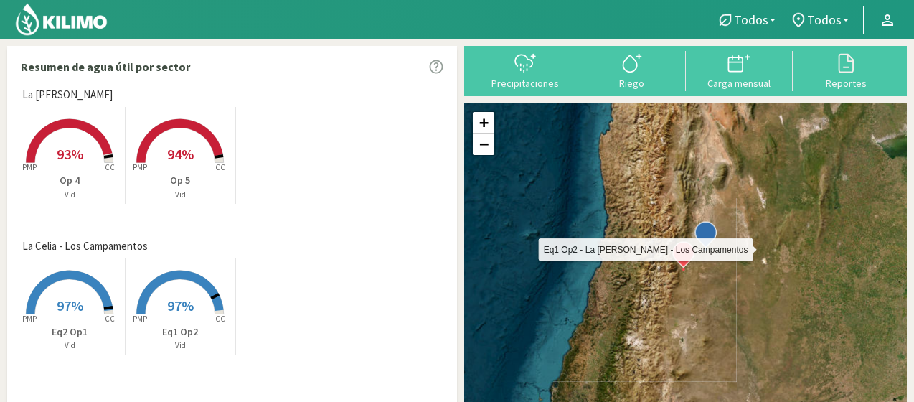
click at [709, 237] on span at bounding box center [705, 232] width 30 height 30
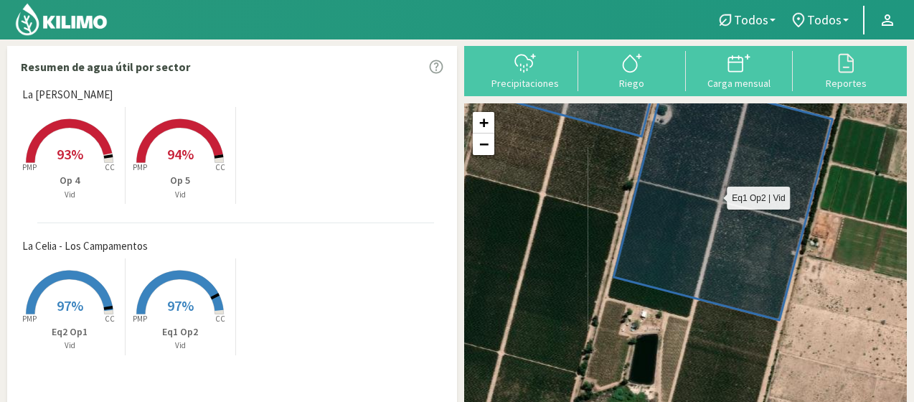
drag, startPoint x: 710, startPoint y: 242, endPoint x: 827, endPoint y: 94, distance: 188.4
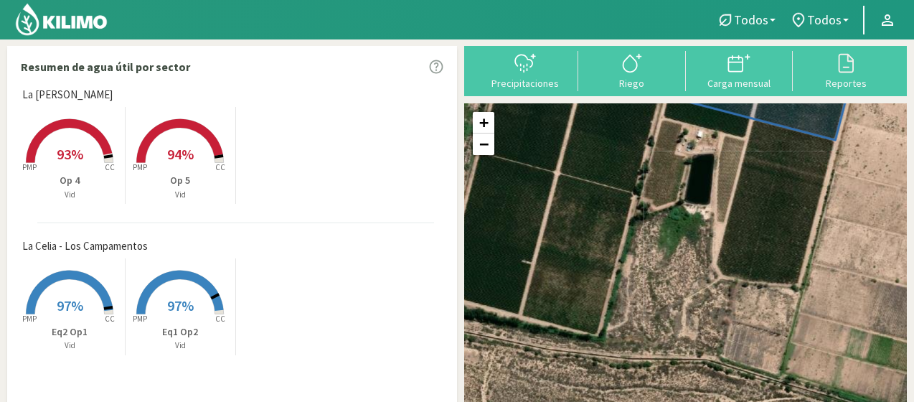
drag, startPoint x: 764, startPoint y: 288, endPoint x: 789, endPoint y: 184, distance: 106.3
click at [789, 184] on div "+ − Leaflet | © Esri" at bounding box center [685, 272] width 443 height 339
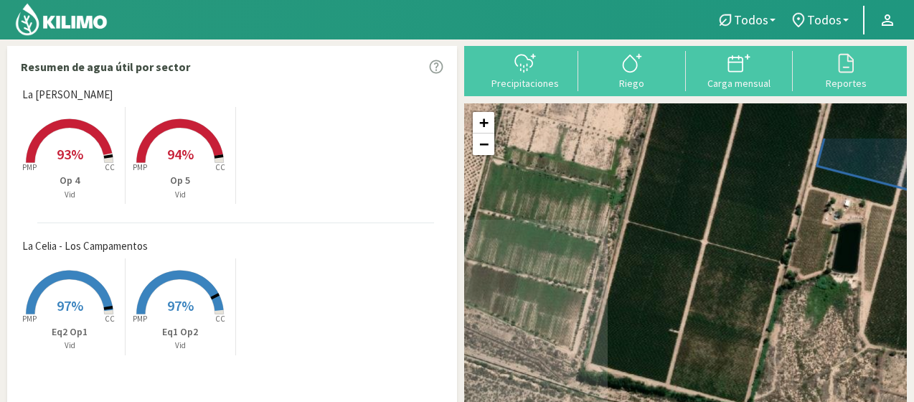
drag, startPoint x: 633, startPoint y: 270, endPoint x: 795, endPoint y: 346, distance: 178.4
click at [795, 346] on div "+ − Leaflet | © Esri" at bounding box center [685, 272] width 443 height 339
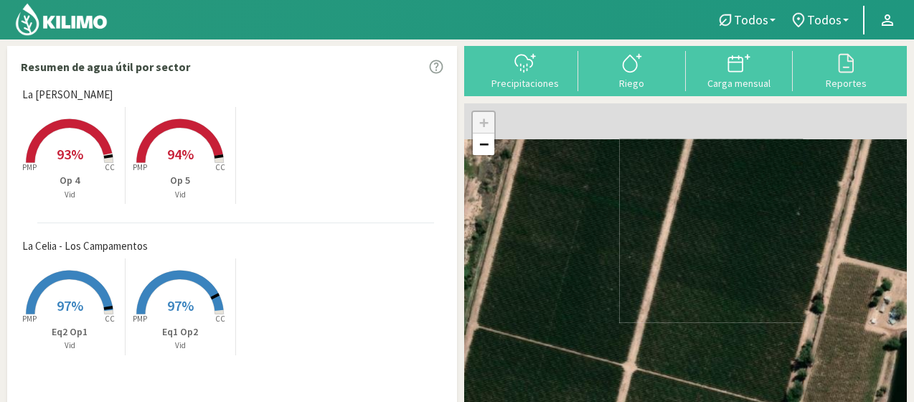
drag, startPoint x: 759, startPoint y: 168, endPoint x: 672, endPoint y: 404, distance: 251.4
click at [672, 401] on html "Todos Todos Vid Todos Todos La [PERSON_NAME] - Altamira La [PERSON_NAME] - Los …" at bounding box center [457, 201] width 914 height 402
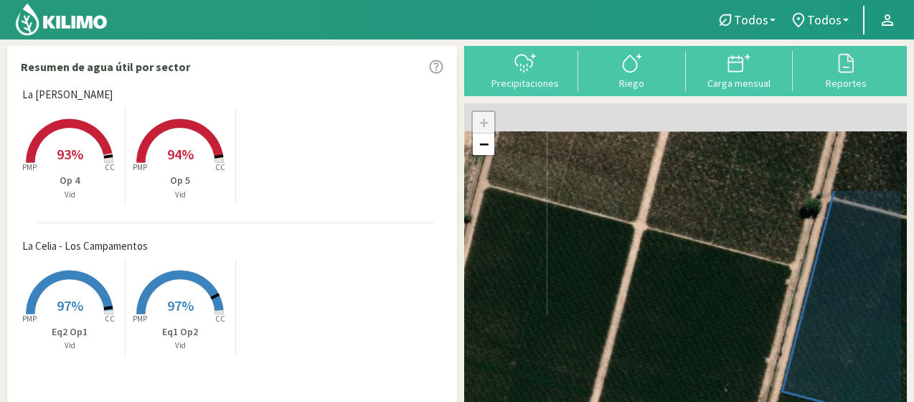
drag, startPoint x: 749, startPoint y: 244, endPoint x: 676, endPoint y: 417, distance: 187.4
click at [676, 401] on html "Todos Todos Vid Todos Todos La [PERSON_NAME] - Altamira La [PERSON_NAME] - Los …" at bounding box center [457, 201] width 914 height 402
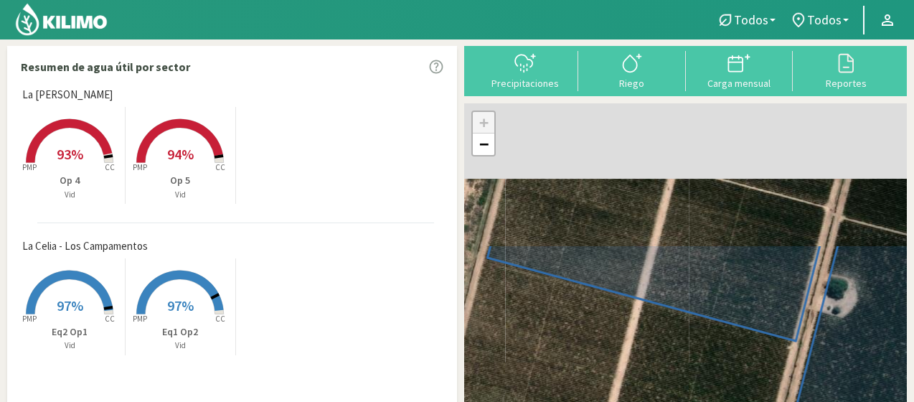
drag, startPoint x: 722, startPoint y: 262, endPoint x: 705, endPoint y: 418, distance: 157.2
click at [705, 401] on html "Todos Todos Vid Todos Todos La [PERSON_NAME] - Altamira La [PERSON_NAME] - Los …" at bounding box center [457, 201] width 914 height 402
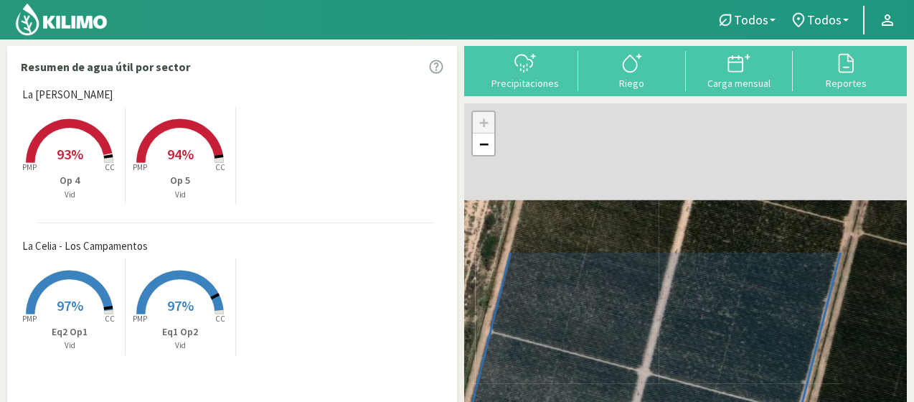
drag, startPoint x: 762, startPoint y: 245, endPoint x: 736, endPoint y: 429, distance: 186.2
click at [736, 401] on html "Todos Todos Vid Todos Todos La [PERSON_NAME] - Altamira La [PERSON_NAME] - Los …" at bounding box center [457, 201] width 914 height 402
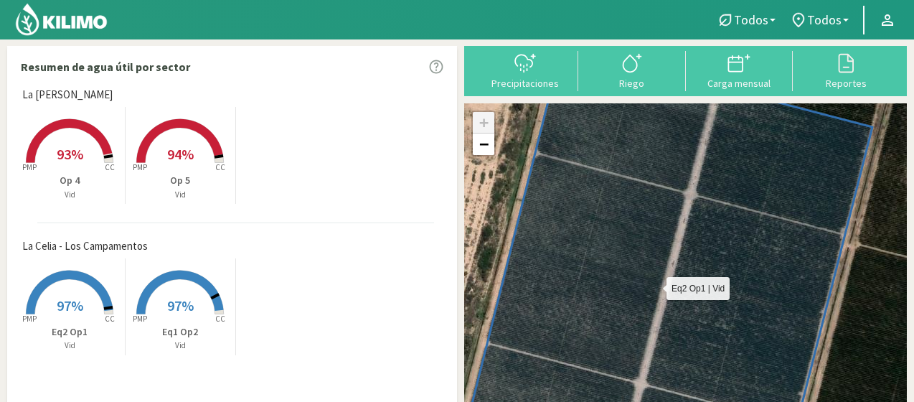
drag, startPoint x: 737, startPoint y: 366, endPoint x: 726, endPoint y: 405, distance: 40.4
click at [726, 401] on html "Todos Todos Vid Todos Todos La [PERSON_NAME] - Altamira La [PERSON_NAME] - Los …" at bounding box center [457, 201] width 914 height 402
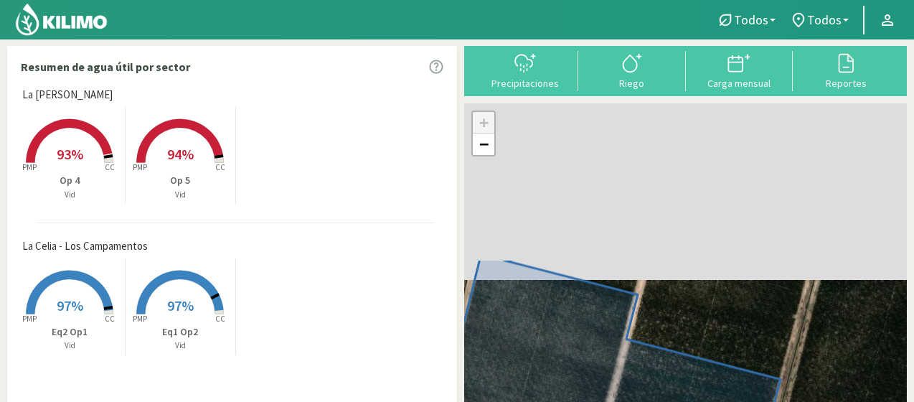
drag, startPoint x: 766, startPoint y: 237, endPoint x: 684, endPoint y: 429, distance: 208.9
click at [684, 401] on html "Todos Todos Vid Todos Todos La [PERSON_NAME] - Altamira La [PERSON_NAME] - Los …" at bounding box center [457, 201] width 914 height 402
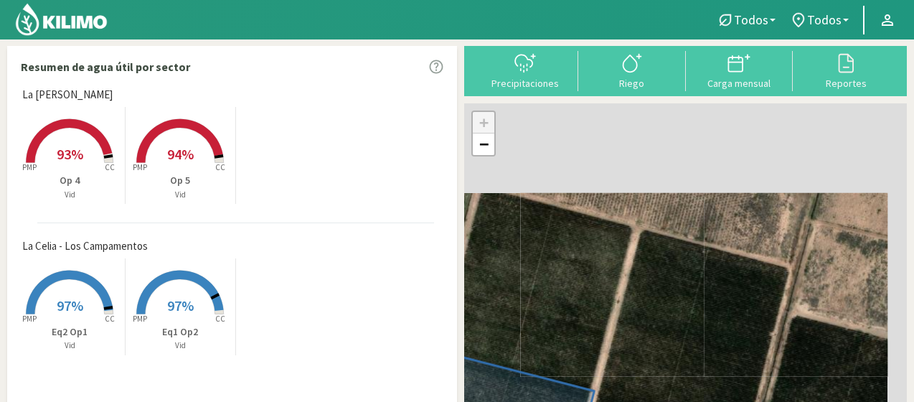
drag, startPoint x: 742, startPoint y: 243, endPoint x: 700, endPoint y: 345, distance: 110.0
click at [700, 345] on div "+ − Leaflet | © Esri" at bounding box center [685, 272] width 443 height 339
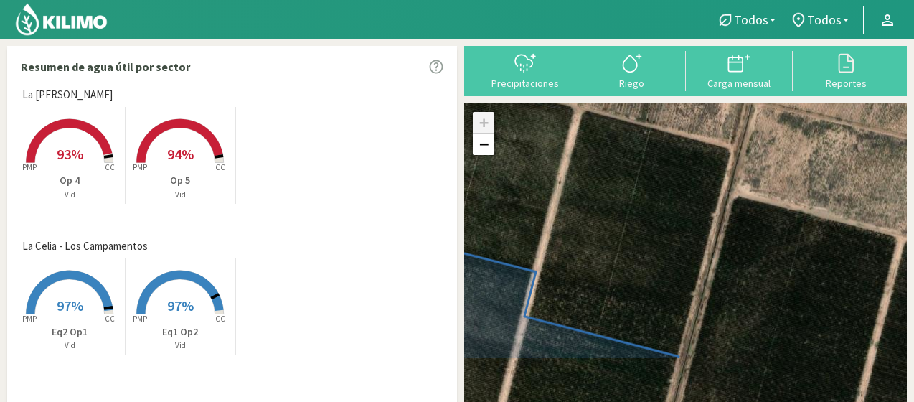
drag, startPoint x: 711, startPoint y: 340, endPoint x: 544, endPoint y: 184, distance: 228.9
click at [551, 187] on div "+ − Leaflet | © Esri" at bounding box center [685, 272] width 443 height 339
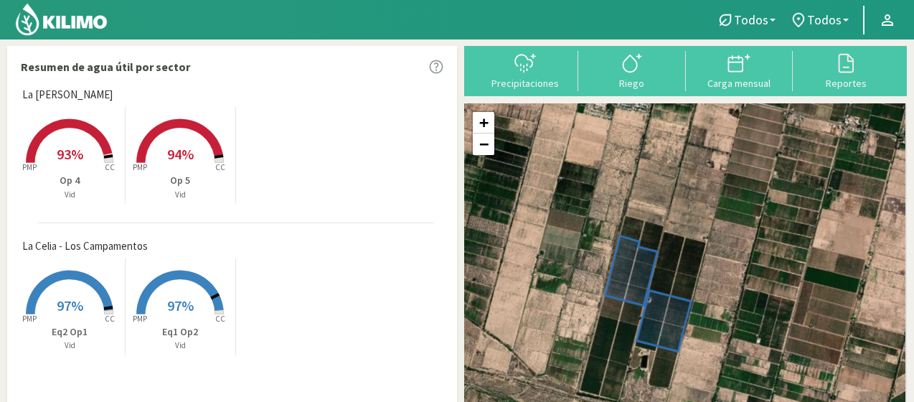
drag, startPoint x: 821, startPoint y: 304, endPoint x: 772, endPoint y: 307, distance: 48.9
click at [772, 307] on div "+ − Leaflet | © Esri" at bounding box center [685, 272] width 443 height 339
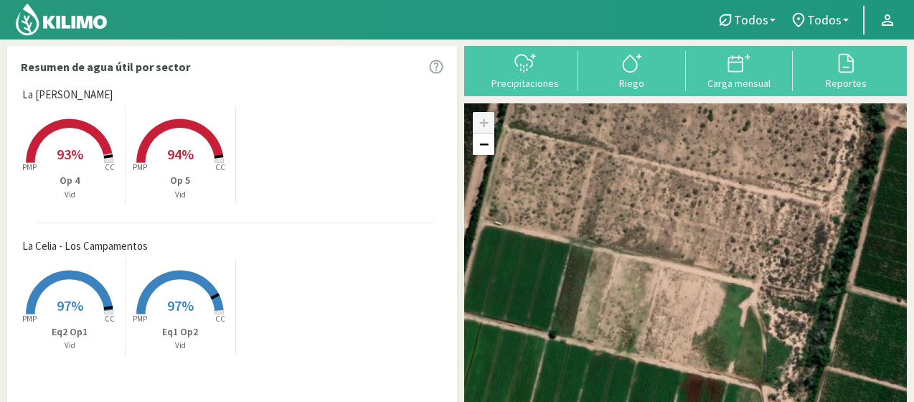
drag, startPoint x: 664, startPoint y: 368, endPoint x: 727, endPoint y: 429, distance: 87.7
click at [727, 401] on html "Todos Todos Vid Todos Todos La [PERSON_NAME] - Altamira La [PERSON_NAME] - Los …" at bounding box center [457, 201] width 914 height 402
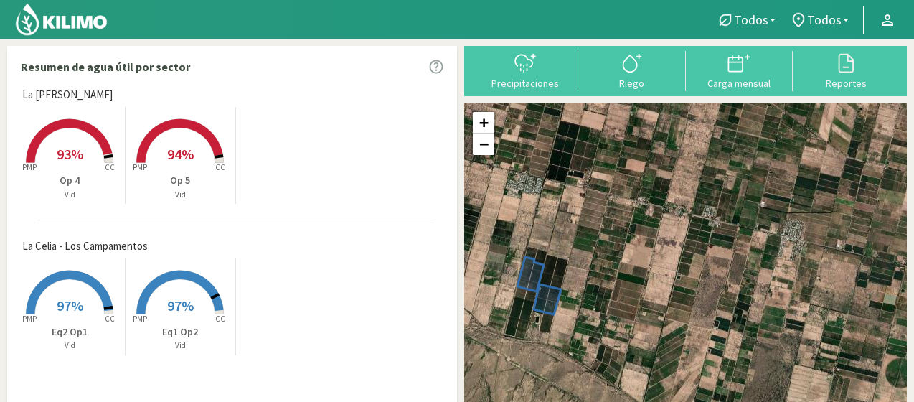
drag, startPoint x: 730, startPoint y: 181, endPoint x: 578, endPoint y: 230, distance: 159.7
click at [579, 230] on div "+ − Leaflet | © Esri" at bounding box center [685, 272] width 443 height 339
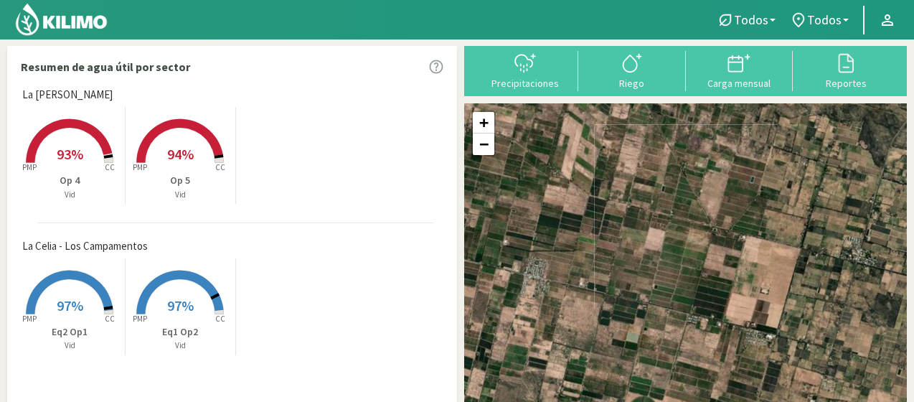
drag, startPoint x: 734, startPoint y: 255, endPoint x: 500, endPoint y: 288, distance: 236.2
click at [500, 288] on div "+ − Leaflet | © Esri" at bounding box center [685, 272] width 443 height 339
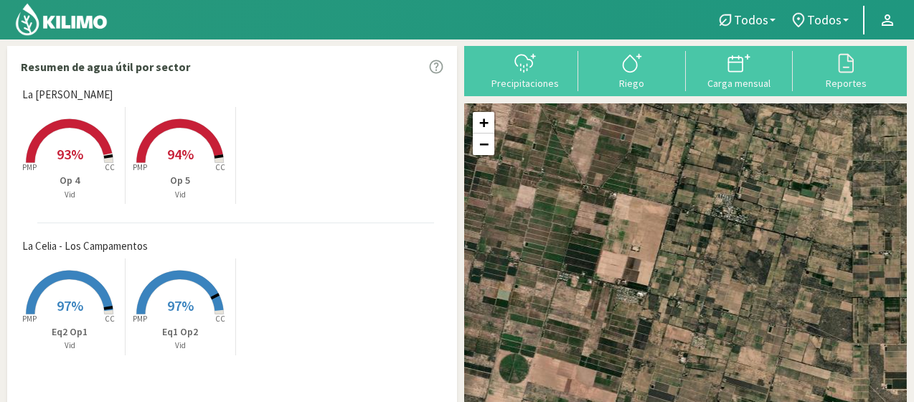
drag, startPoint x: 640, startPoint y: 295, endPoint x: 508, endPoint y: 253, distance: 138.6
click at [508, 253] on div "+ − Leaflet | © Esri" at bounding box center [685, 272] width 443 height 339
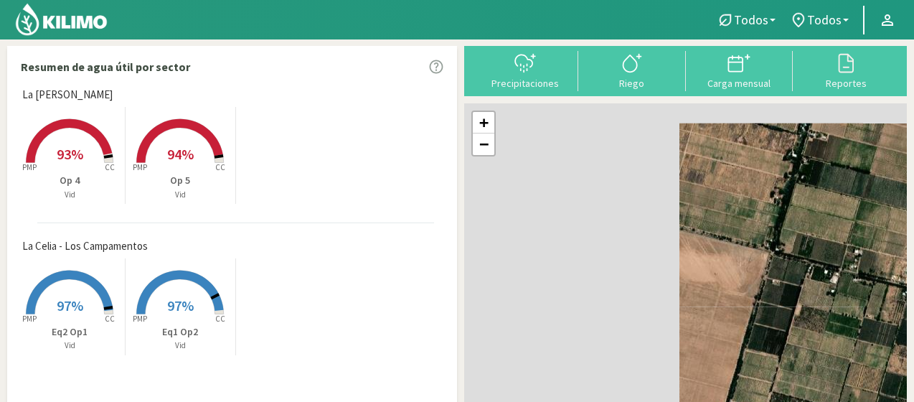
drag, startPoint x: 648, startPoint y: 214, endPoint x: 918, endPoint y: 295, distance: 282.1
click at [914, 295] on html "Todos Todos Vid Todos Todos La [PERSON_NAME] - Altamira La [PERSON_NAME] - Los …" at bounding box center [457, 201] width 914 height 402
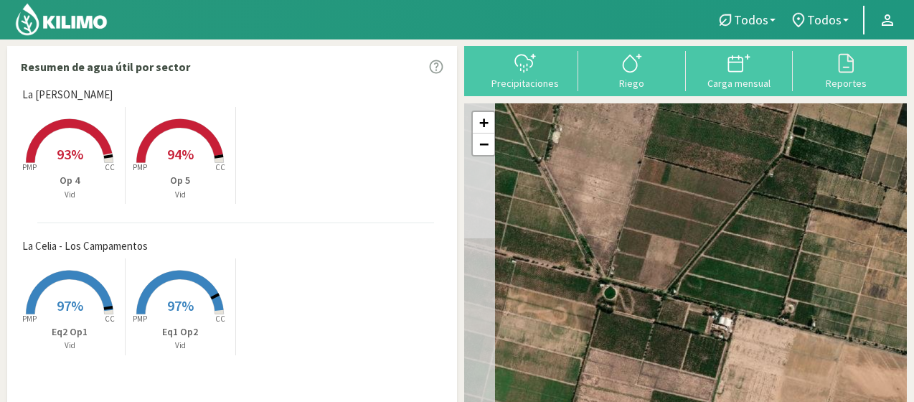
drag, startPoint x: 691, startPoint y: 243, endPoint x: 874, endPoint y: 359, distance: 216.7
click at [876, 358] on div "+ − Leaflet | © Esri" at bounding box center [685, 272] width 443 height 339
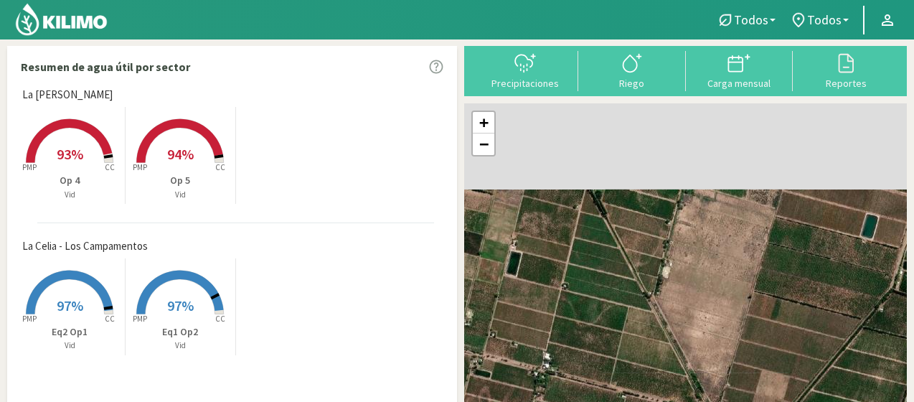
drag, startPoint x: 663, startPoint y: 237, endPoint x: 775, endPoint y: 372, distance: 175.2
click at [775, 372] on div "+ − Leaflet | © Esri" at bounding box center [685, 272] width 443 height 339
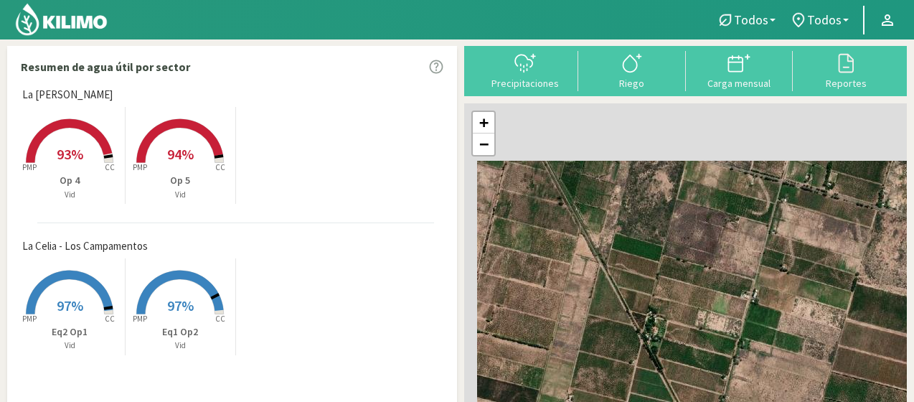
drag, startPoint x: 694, startPoint y: 251, endPoint x: 750, endPoint y: 412, distance: 170.4
click at [750, 401] on html "Todos Todos Vid Todos Todos La [PERSON_NAME] - Altamira La [PERSON_NAME] - Los …" at bounding box center [457, 201] width 914 height 402
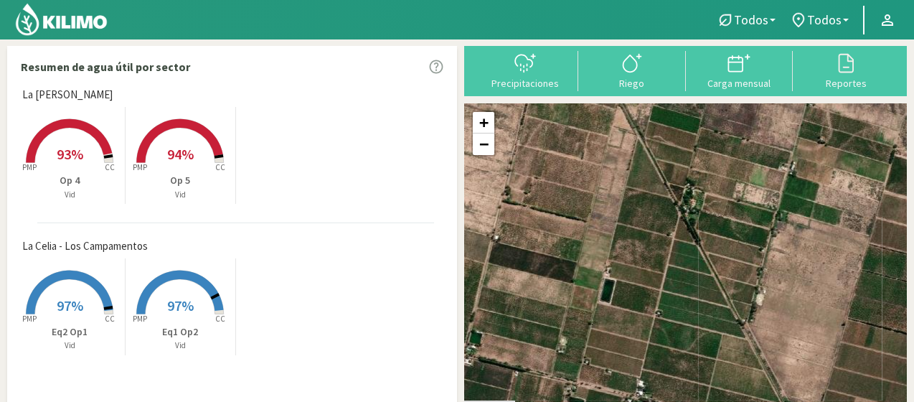
drag, startPoint x: 678, startPoint y: 265, endPoint x: 717, endPoint y: 138, distance: 132.0
click at [717, 138] on div "+ − Leaflet | © Esri" at bounding box center [685, 272] width 443 height 339
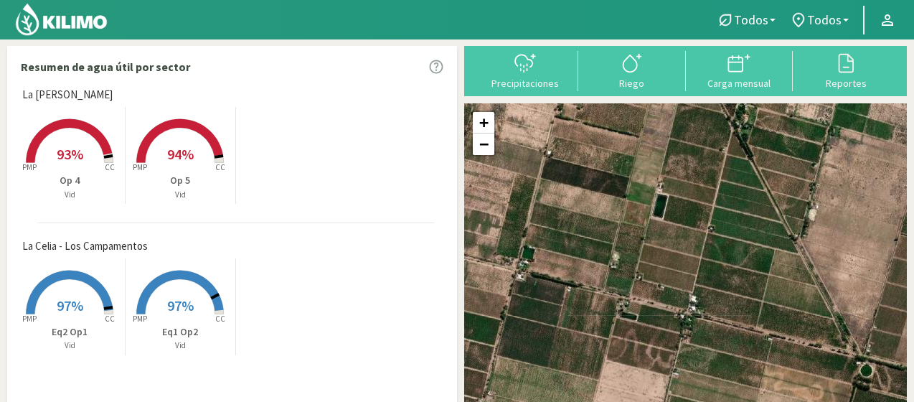
drag, startPoint x: 691, startPoint y: 313, endPoint x: 789, endPoint y: 240, distance: 121.9
click at [787, 240] on div "+ − Leaflet | © Esri" at bounding box center [685, 272] width 443 height 339
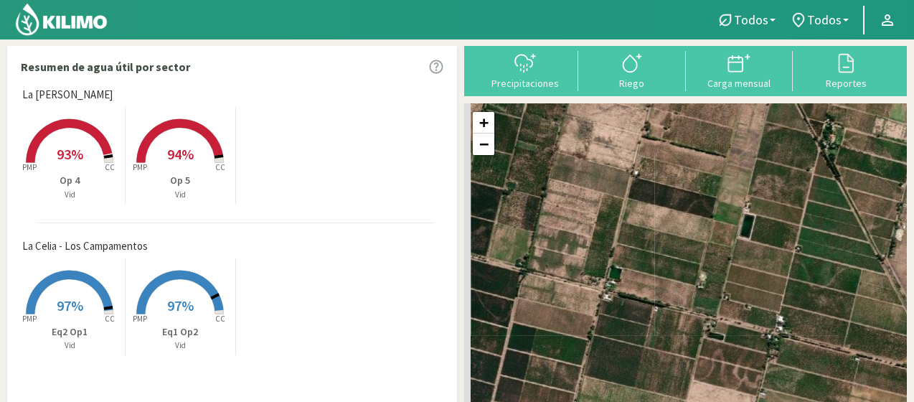
drag, startPoint x: 702, startPoint y: 271, endPoint x: 776, endPoint y: 290, distance: 76.2
click at [776, 290] on div "+ − Leaflet | © Esri" at bounding box center [685, 272] width 443 height 339
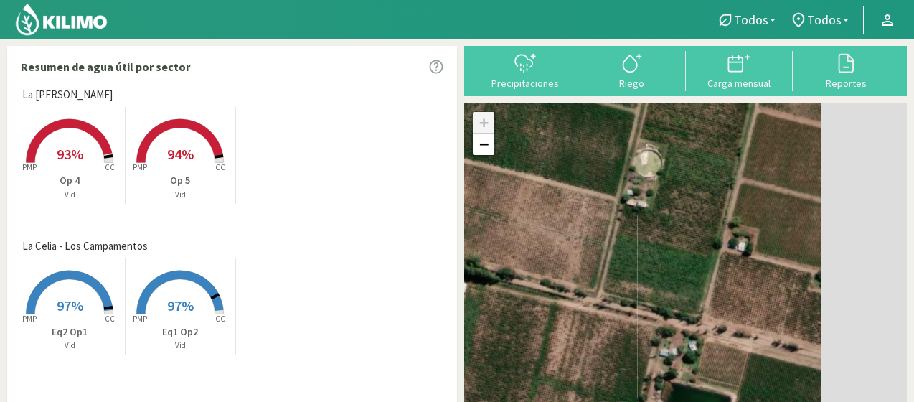
drag, startPoint x: 793, startPoint y: 278, endPoint x: 511, endPoint y: 218, distance: 288.8
click at [511, 218] on div "+ − Leaflet | © Esri" at bounding box center [685, 272] width 443 height 339
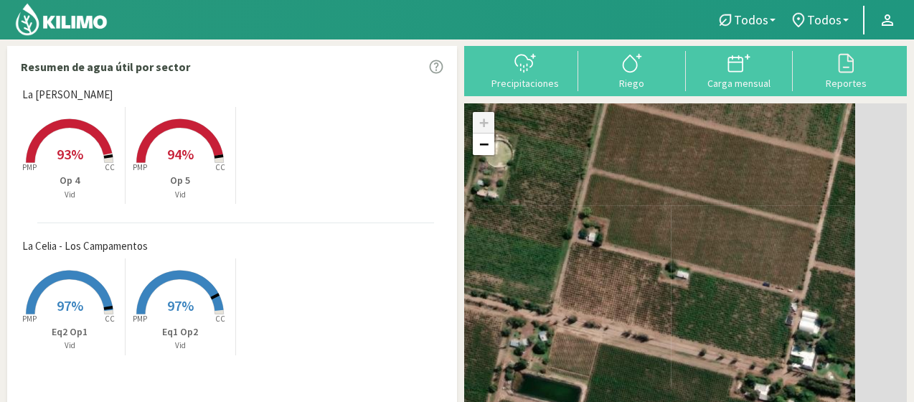
drag, startPoint x: 750, startPoint y: 251, endPoint x: 598, endPoint y: 242, distance: 152.3
click at [598, 242] on div "+ − Leaflet | © Esri" at bounding box center [685, 272] width 443 height 339
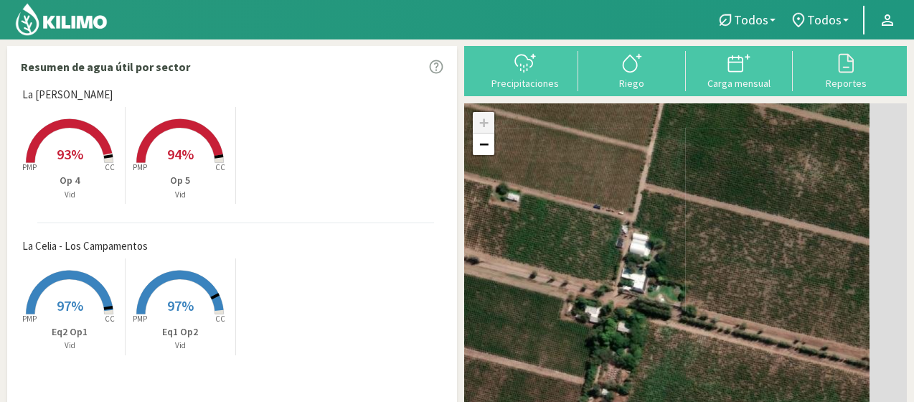
drag, startPoint x: 773, startPoint y: 274, endPoint x: 601, endPoint y: 197, distance: 188.8
click at [601, 197] on div "+ − Leaflet | © Esri" at bounding box center [685, 272] width 443 height 339
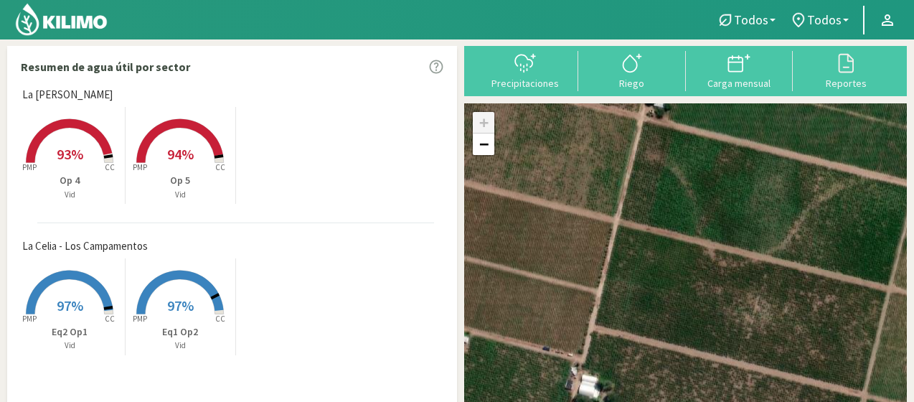
drag, startPoint x: 820, startPoint y: 279, endPoint x: 763, endPoint y: 428, distance: 159.8
click at [763, 401] on html "Todos Todos Vid Todos Todos La [PERSON_NAME] - Altamira La [PERSON_NAME] - Los …" at bounding box center [457, 201] width 914 height 402
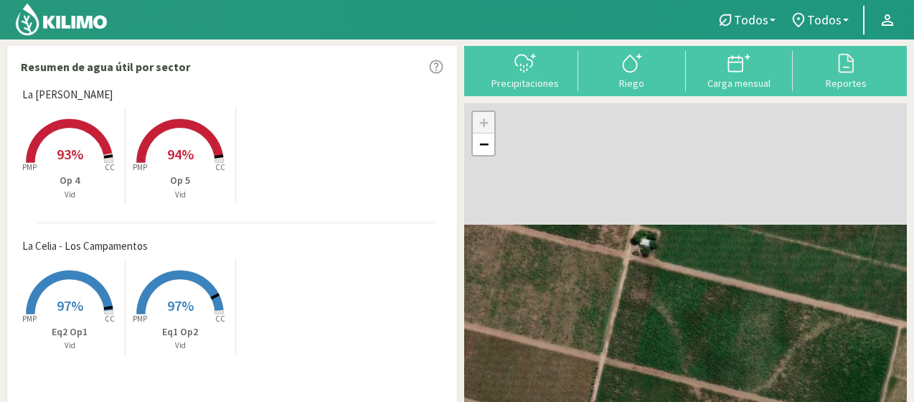
drag, startPoint x: 742, startPoint y: 270, endPoint x: 729, endPoint y: 402, distance: 132.6
click at [729, 401] on html "Todos Todos Vid Todos Todos La [PERSON_NAME] - Altamira La [PERSON_NAME] - Los …" at bounding box center [457, 201] width 914 height 402
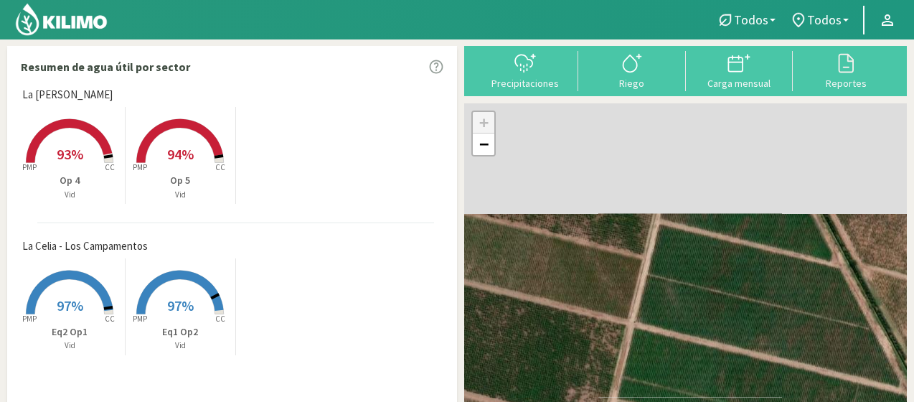
drag, startPoint x: 748, startPoint y: 232, endPoint x: 711, endPoint y: 429, distance: 200.0
click at [711, 401] on html "Todos Todos Vid Todos Todos La [PERSON_NAME] - Altamira La [PERSON_NAME] - Los …" at bounding box center [457, 201] width 914 height 402
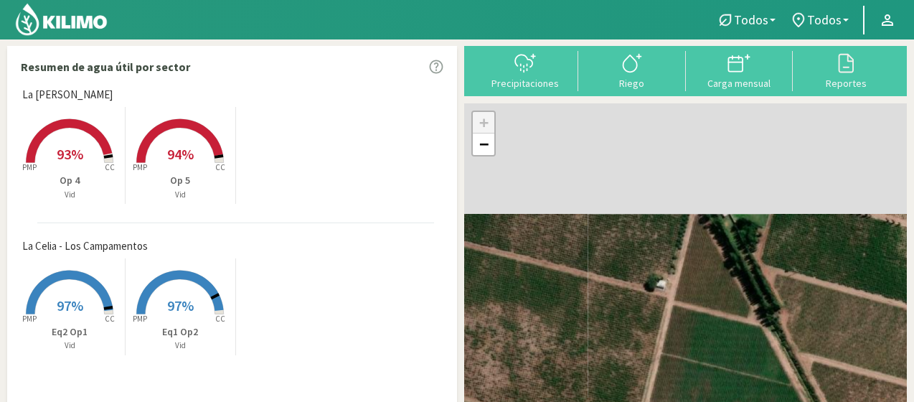
drag, startPoint x: 733, startPoint y: 239, endPoint x: 737, endPoint y: 407, distance: 167.9
click at [737, 401] on html "Todos Todos Vid Todos Todos La [PERSON_NAME] - Altamira La [PERSON_NAME] - Los …" at bounding box center [457, 201] width 914 height 402
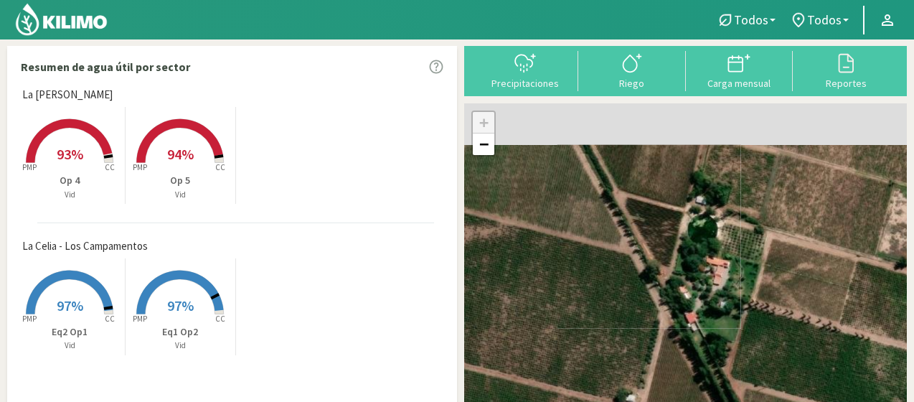
drag, startPoint x: 732, startPoint y: 293, endPoint x: 689, endPoint y: 415, distance: 130.0
click at [689, 401] on html "Todos Todos Vid Todos Todos La [PERSON_NAME] - Altamira La [PERSON_NAME] - Los …" at bounding box center [457, 201] width 914 height 402
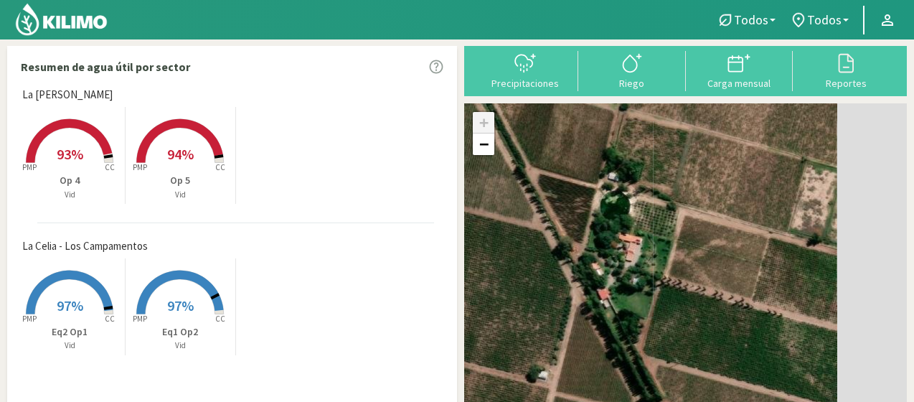
drag, startPoint x: 742, startPoint y: 285, endPoint x: 650, endPoint y: 249, distance: 98.6
click at [650, 249] on div "+ − Leaflet | © Esri" at bounding box center [685, 272] width 443 height 339
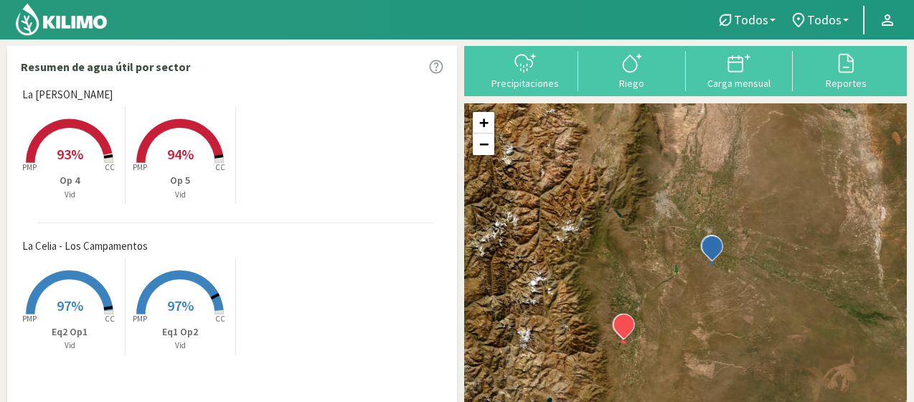
drag, startPoint x: 716, startPoint y: 290, endPoint x: 744, endPoint y: 174, distance: 119.3
click at [744, 180] on div "+ − Leaflet | © Esri" at bounding box center [685, 272] width 443 height 339
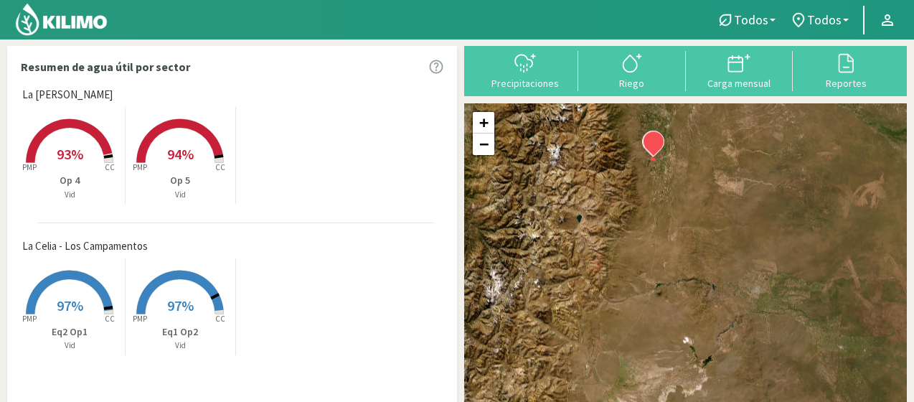
drag, startPoint x: 711, startPoint y: 227, endPoint x: 724, endPoint y: 160, distance: 68.8
click at [724, 160] on div "+ − Leaflet | © Esri" at bounding box center [685, 272] width 443 height 339
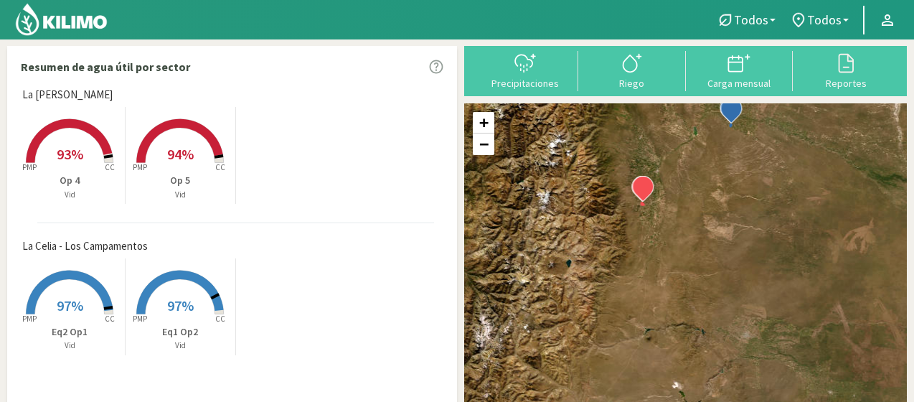
drag, startPoint x: 723, startPoint y: 164, endPoint x: 710, endPoint y: 220, distance: 58.1
click at [710, 220] on div "+ − Leaflet | © Esri" at bounding box center [685, 272] width 443 height 339
